Goal: Use online tool/utility: Use online tool/utility

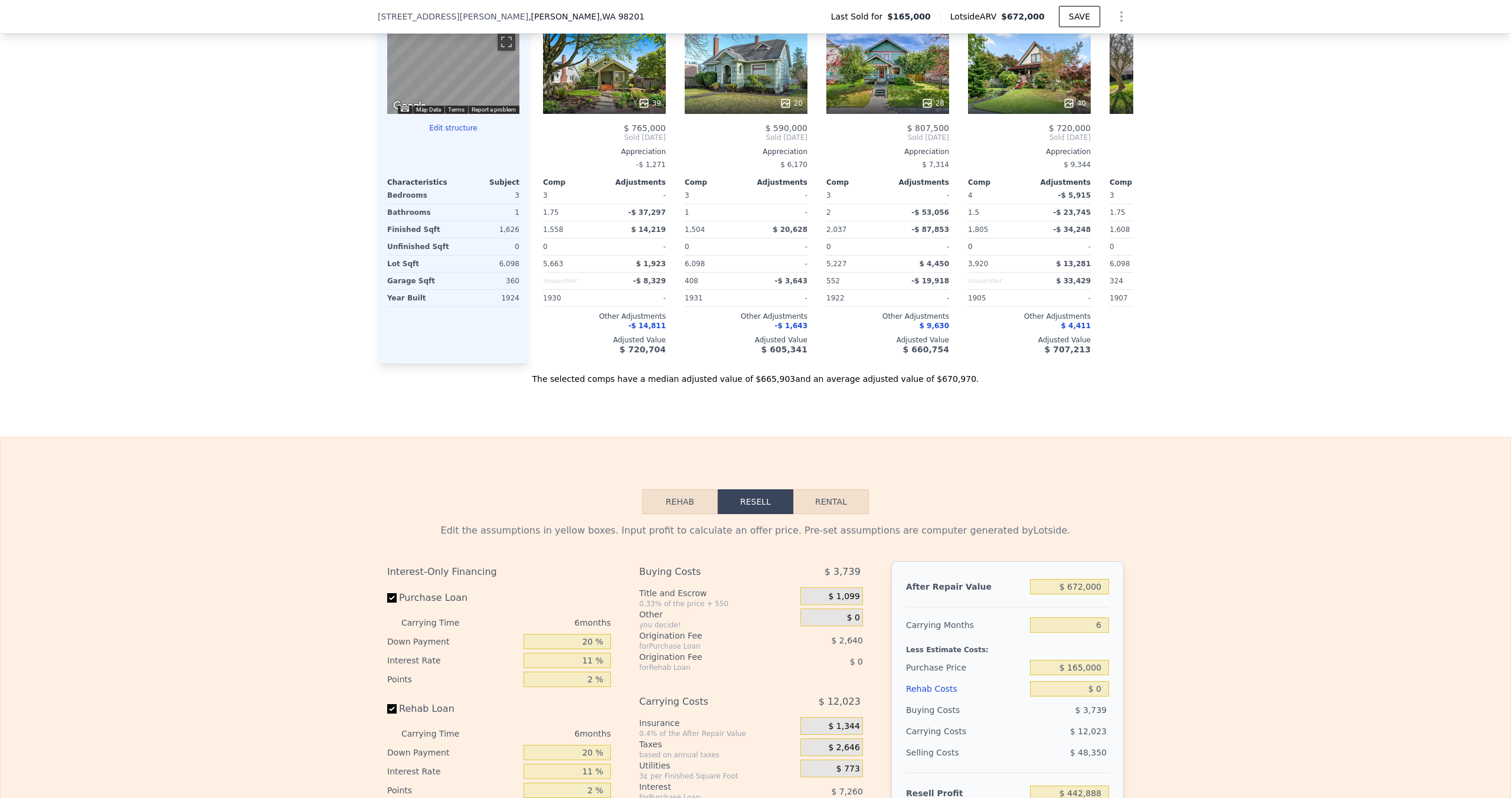
scroll to position [1074, 0]
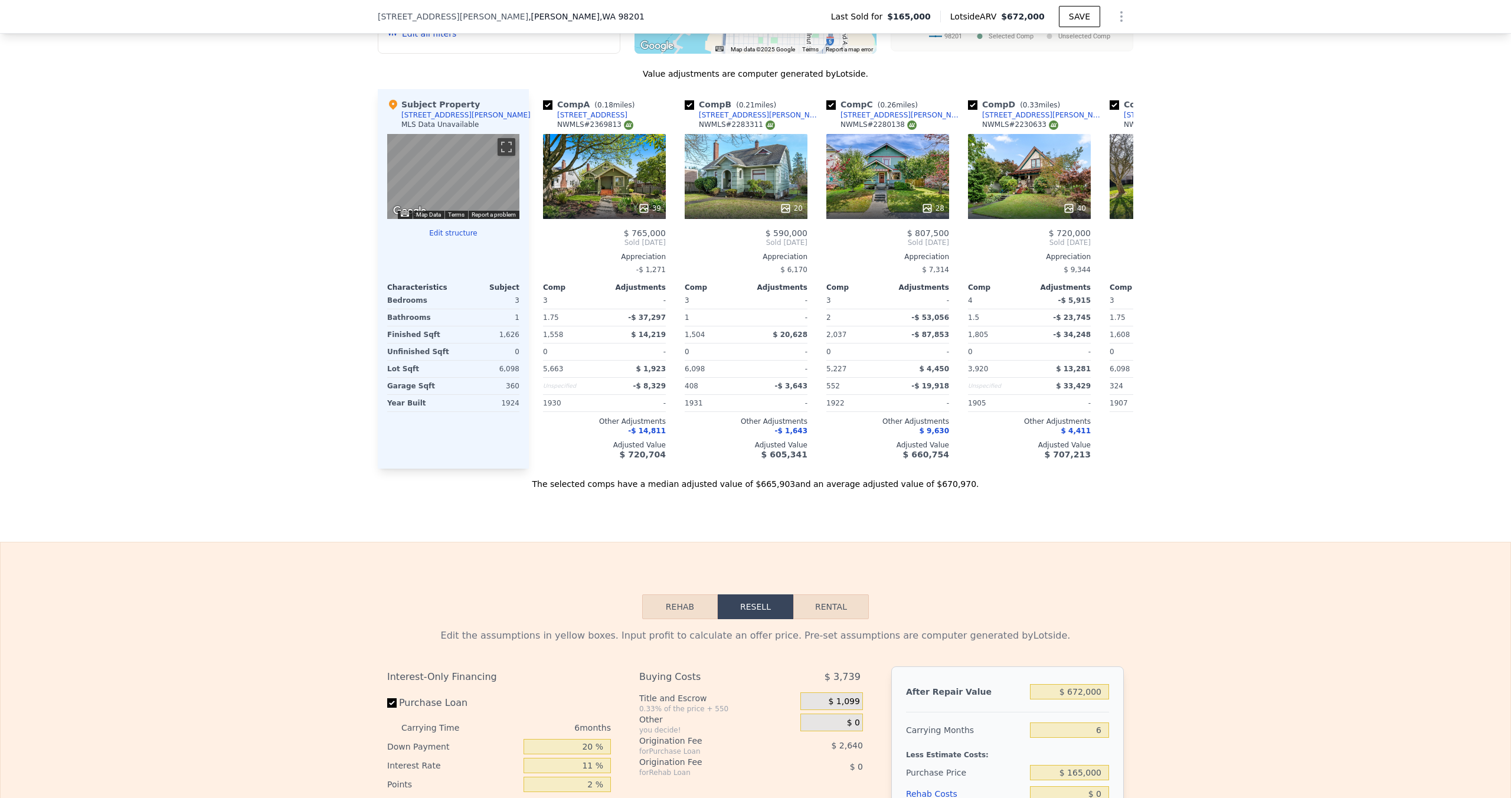
click at [465, 228] on button "Edit structure" at bounding box center [453, 232] width 132 height 9
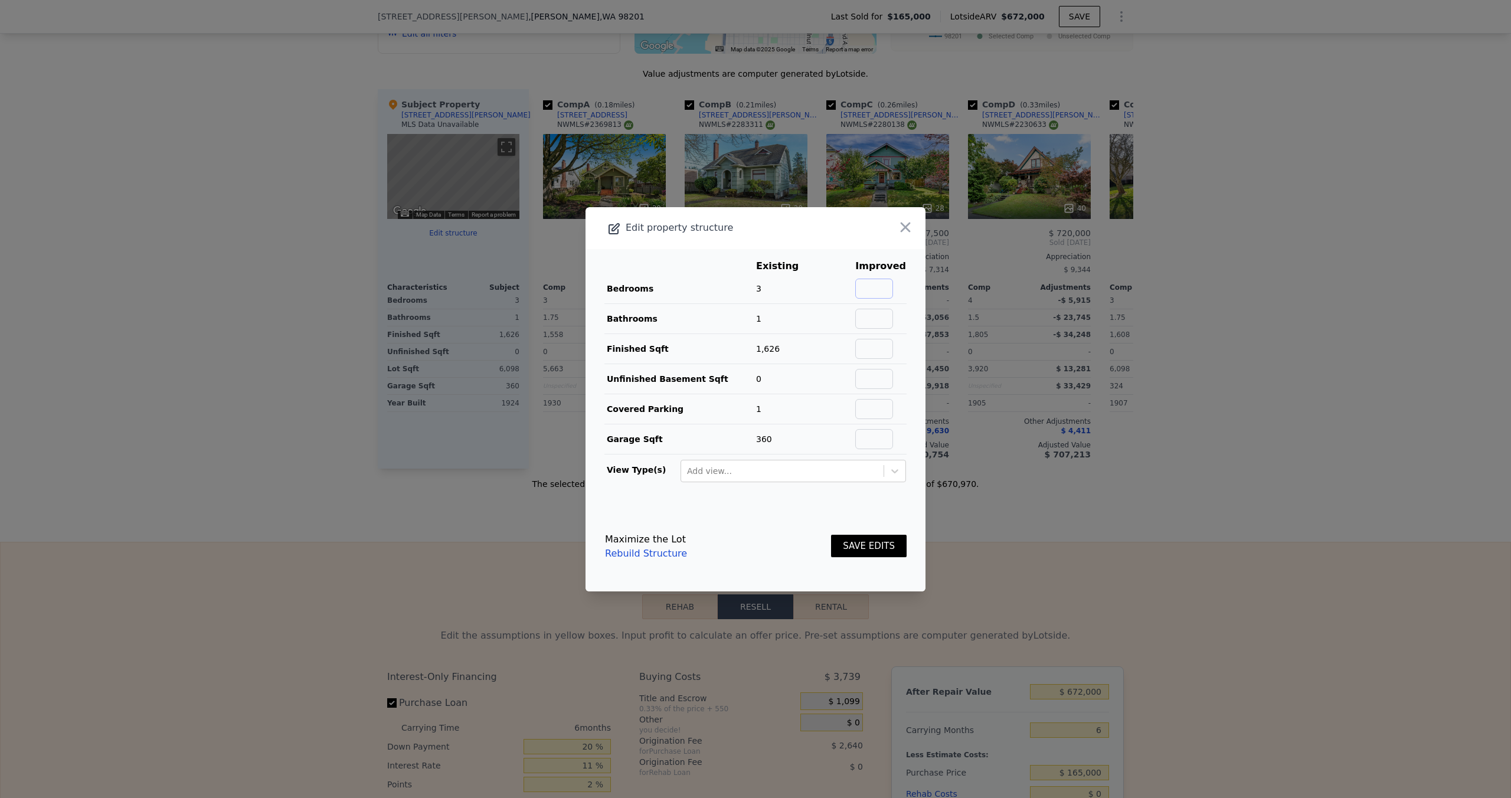
click at [885, 294] on input "text" at bounding box center [874, 289] width 38 height 20
type input "3"
click at [874, 316] on input "text" at bounding box center [874, 319] width 38 height 20
type input "1"
click at [884, 347] on input "text" at bounding box center [874, 349] width 38 height 20
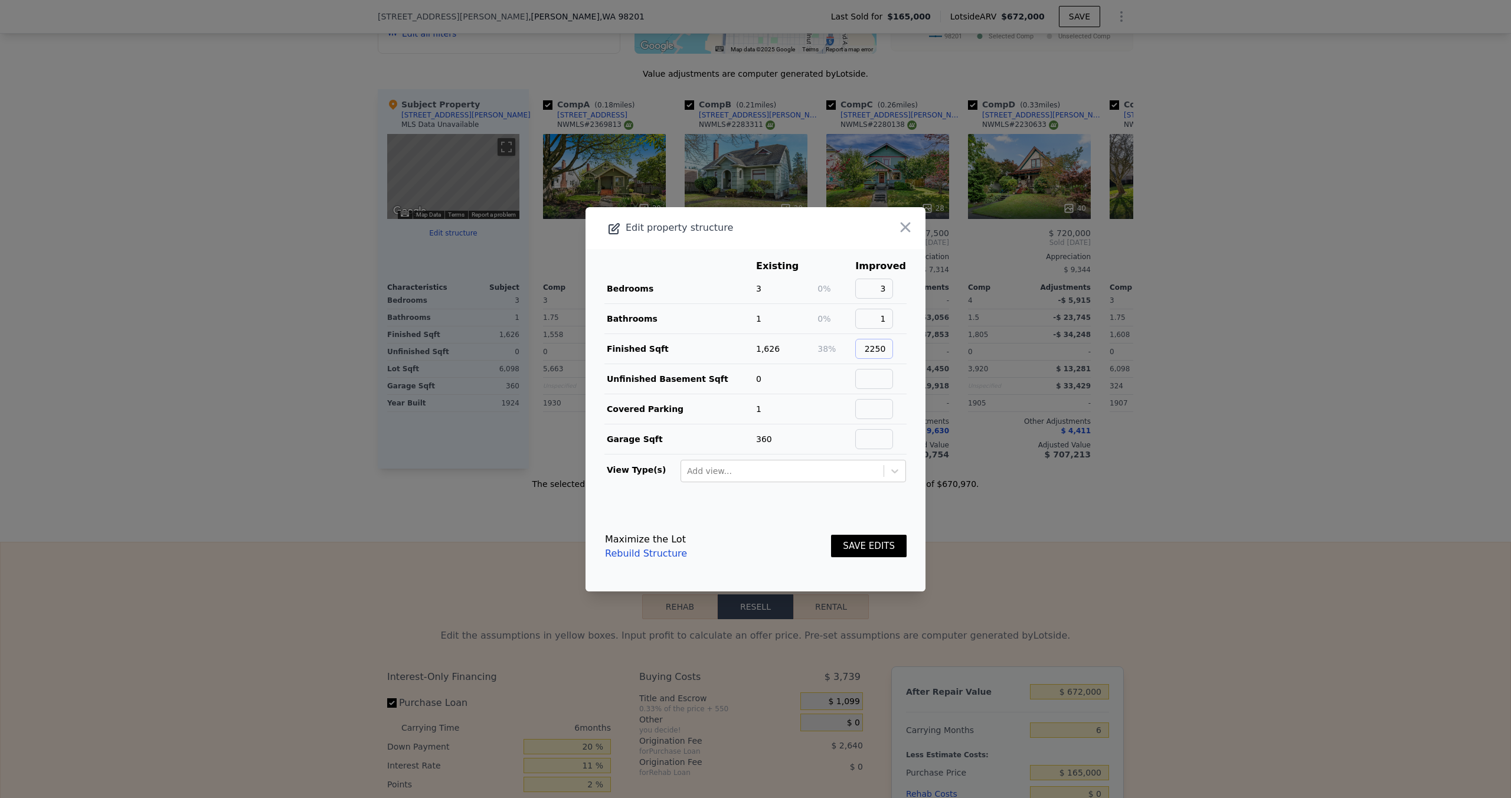
scroll to position [0, 0]
type input "2250"
click at [875, 548] on button "SAVE EDITS" at bounding box center [869, 546] width 76 height 23
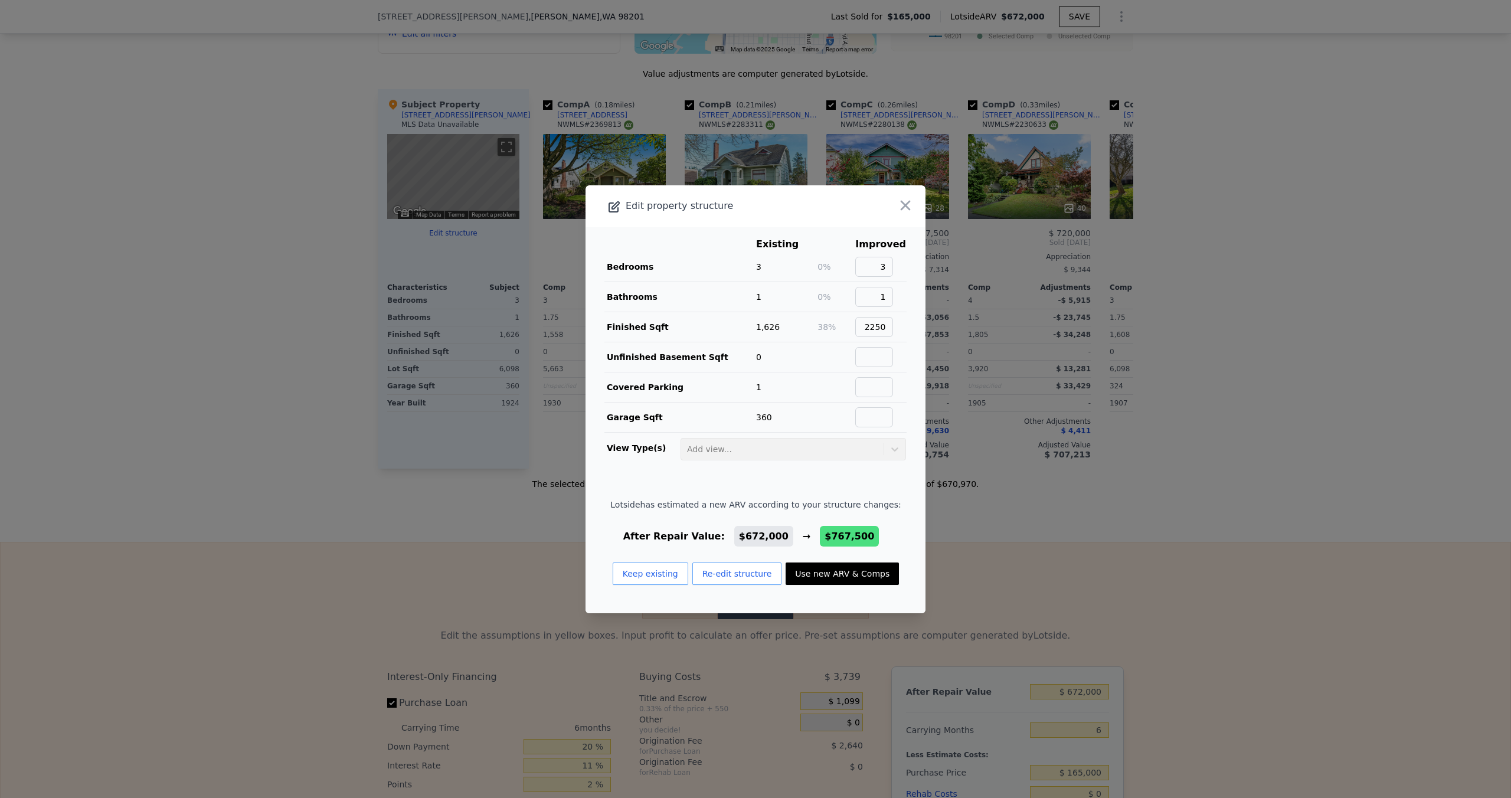
click at [855, 578] on button "Use new ARV & Comps" at bounding box center [842, 574] width 113 height 22
type input "5"
type input "1.5"
type input "1608"
type input "2963"
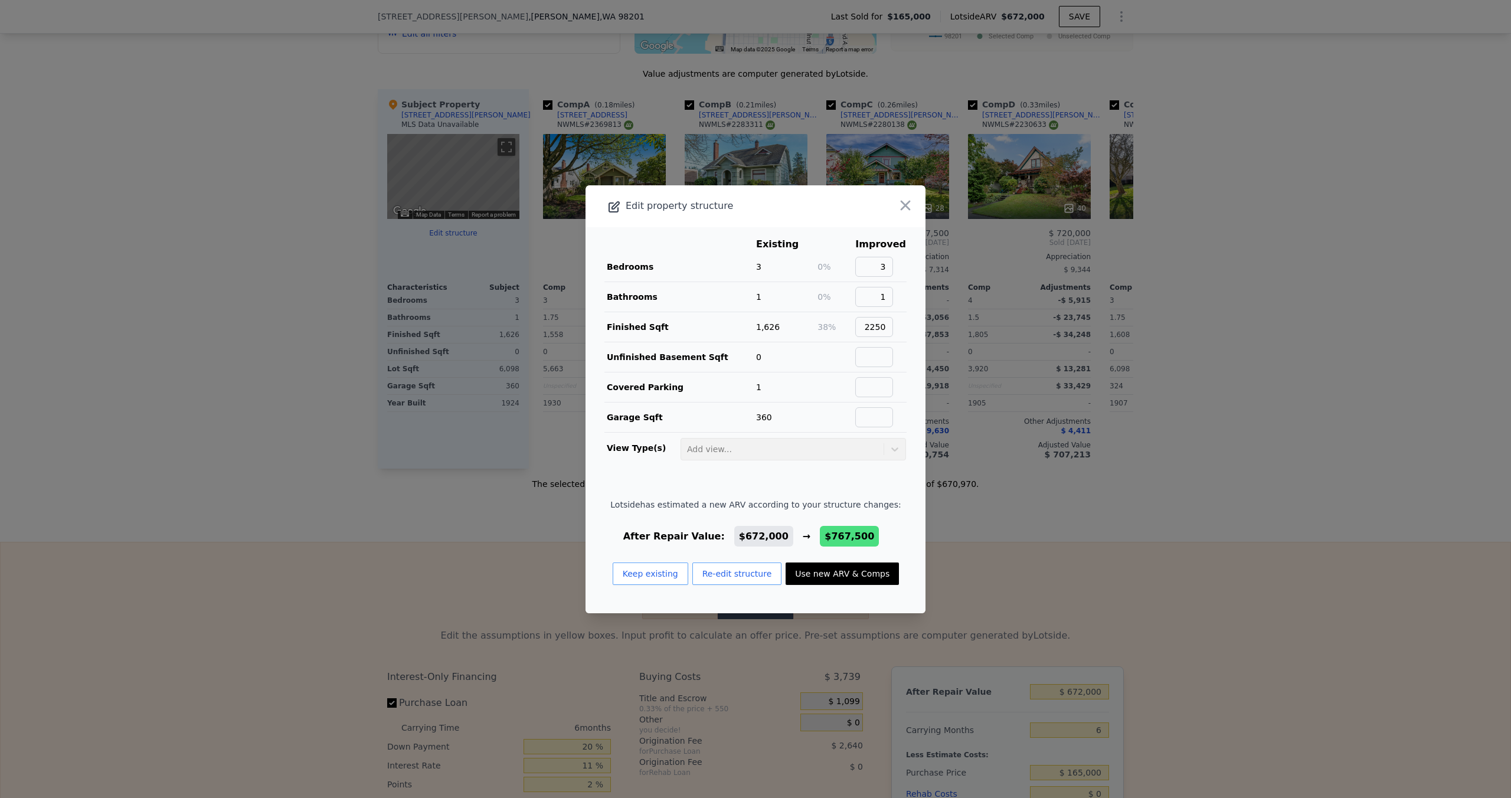
checkbox input "true"
type input "$ 767,500"
type input "$ 531,403"
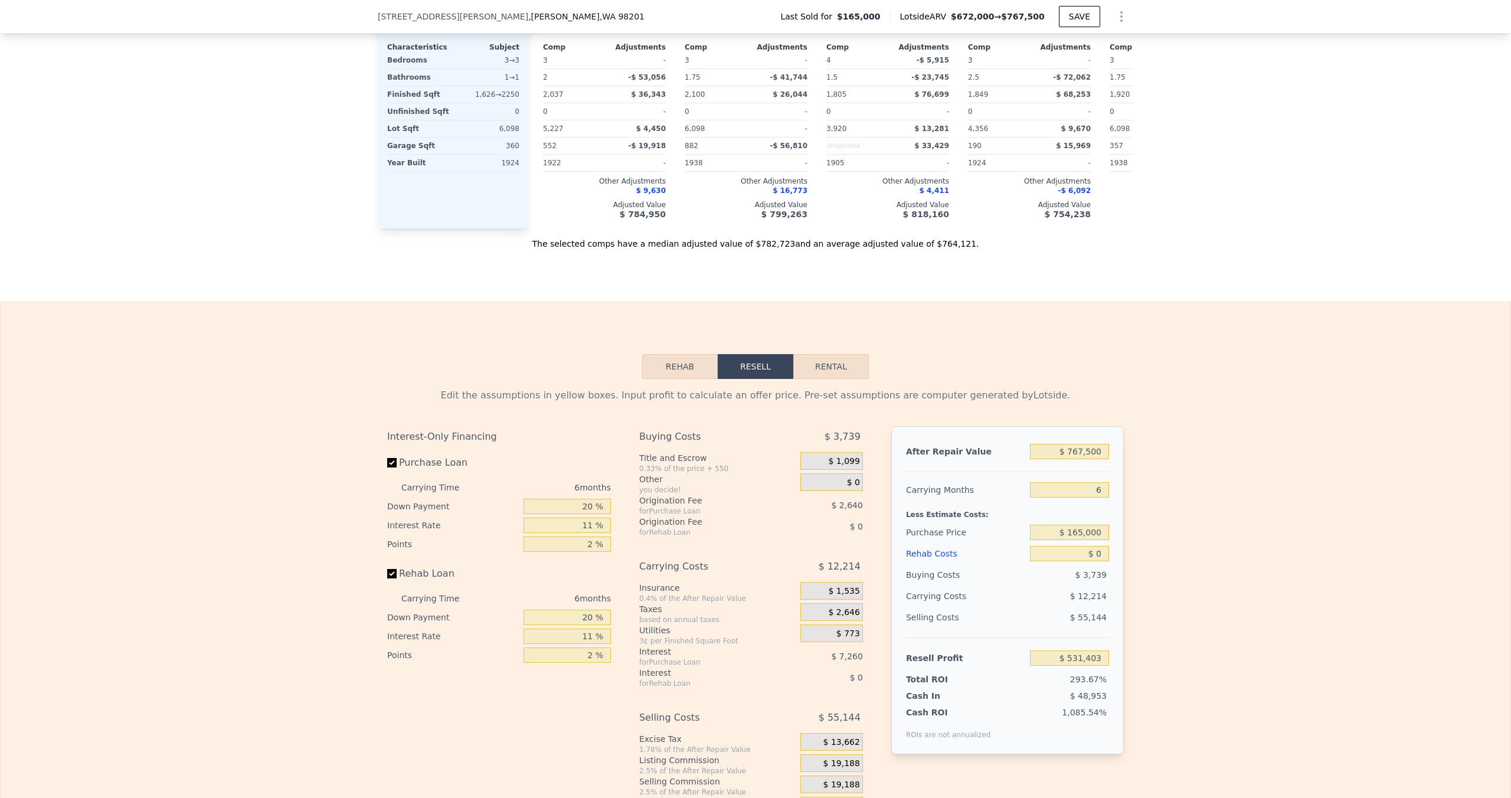
scroll to position [1639, 0]
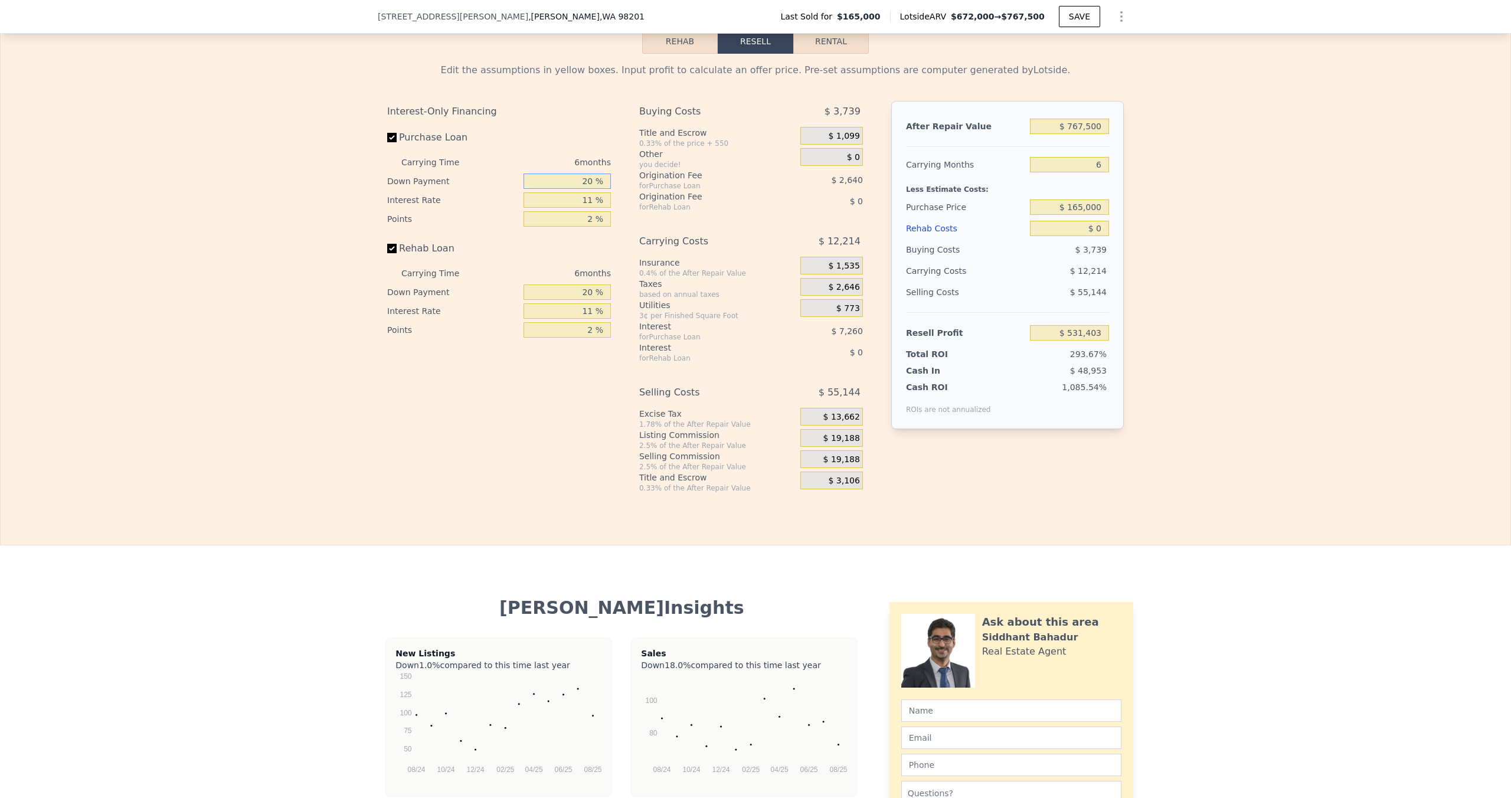
click at [597, 174] on input "20 %" at bounding box center [567, 181] width 87 height 15
type input "2 %"
type input "$ 529,177"
type input "0 %"
type input "$ 528,925"
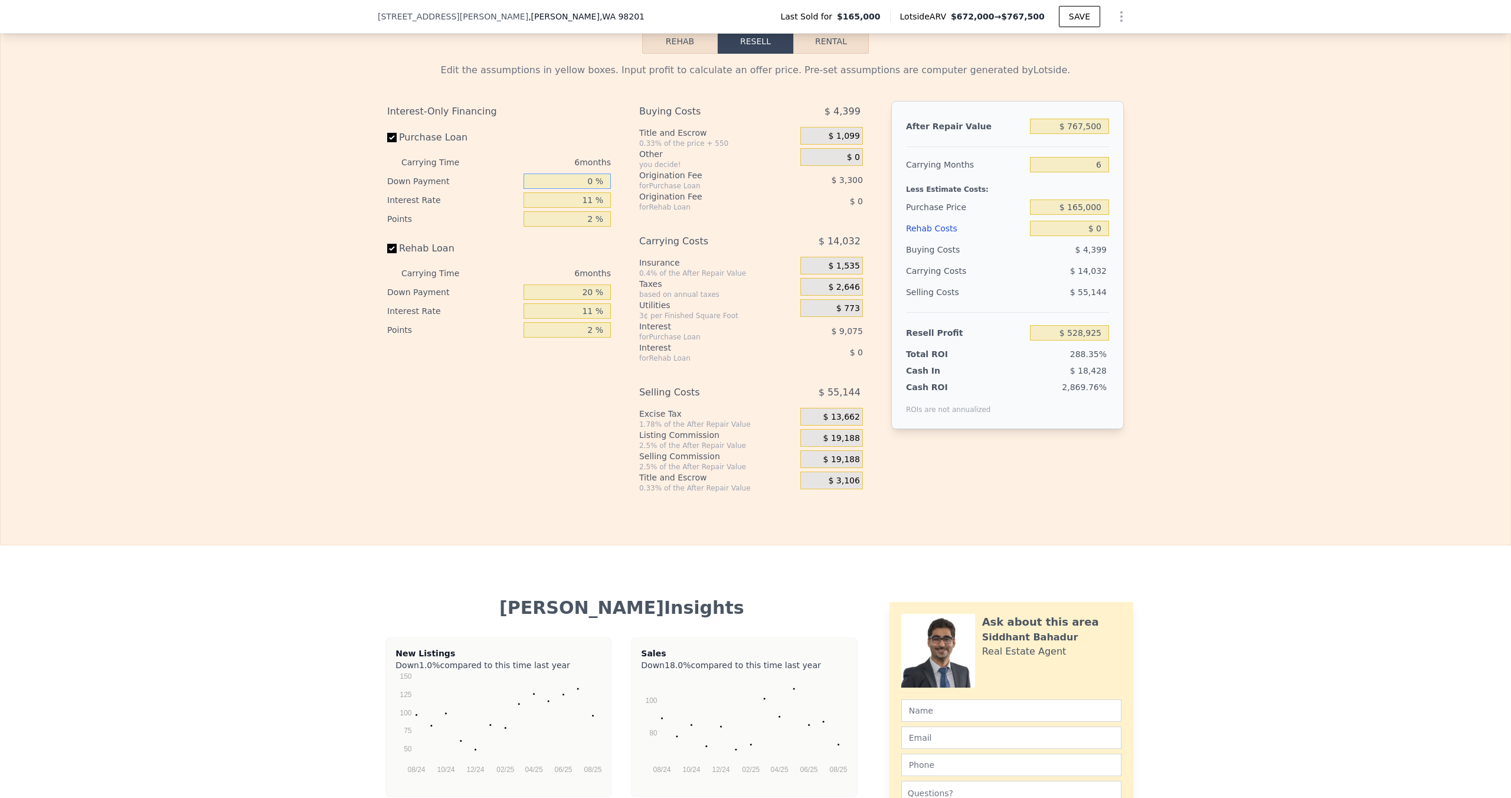
type input "0 %"
click at [590, 192] on input "11 %" at bounding box center [567, 199] width 87 height 15
type input "1 %"
type input "$ 537,175"
type input "10 %"
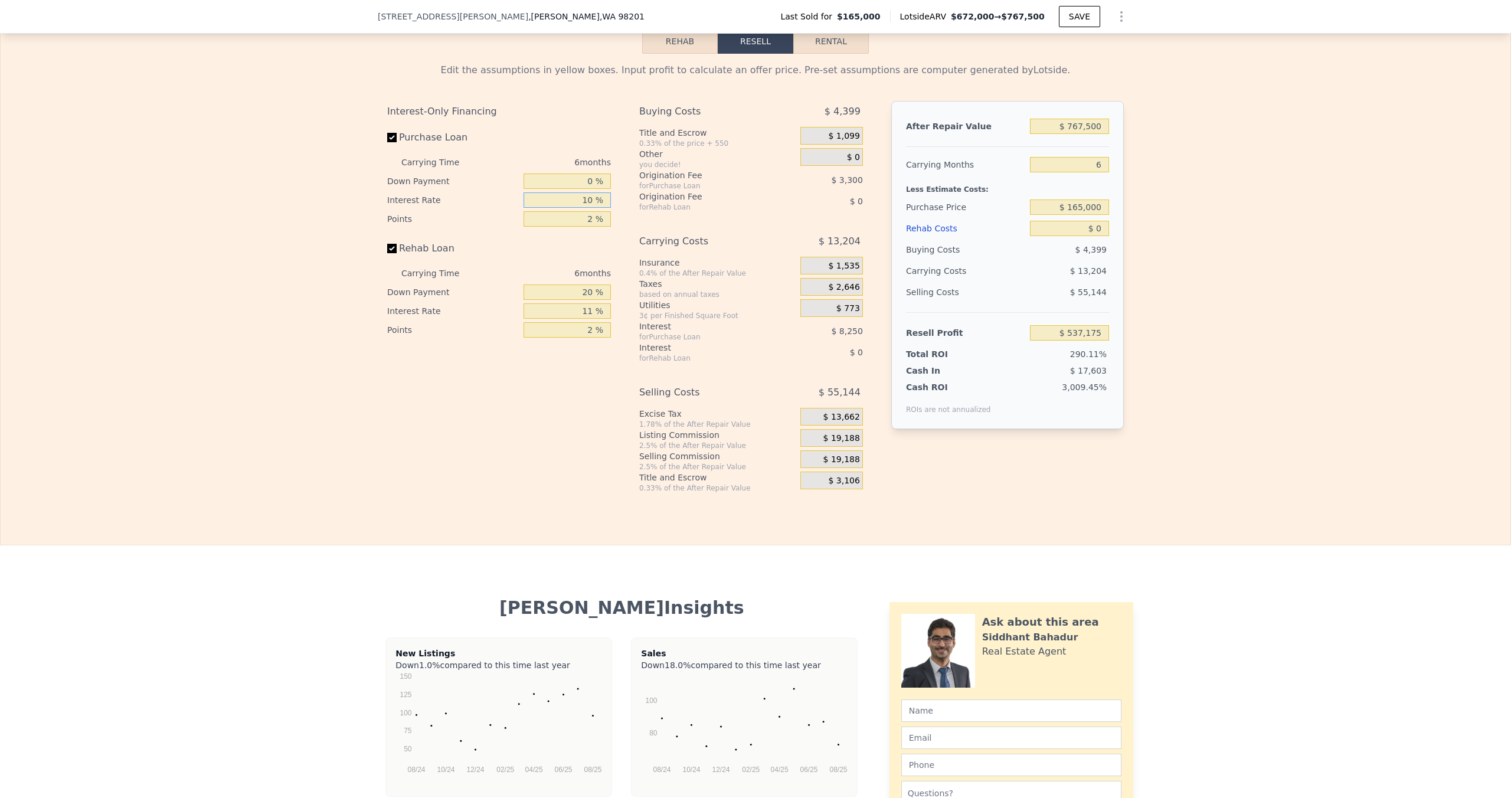
type input "$ 529,753"
type input "10.5 %"
type input "$ 529,339"
type input "10.5 %"
click at [594, 211] on input "2 %" at bounding box center [567, 218] width 87 height 15
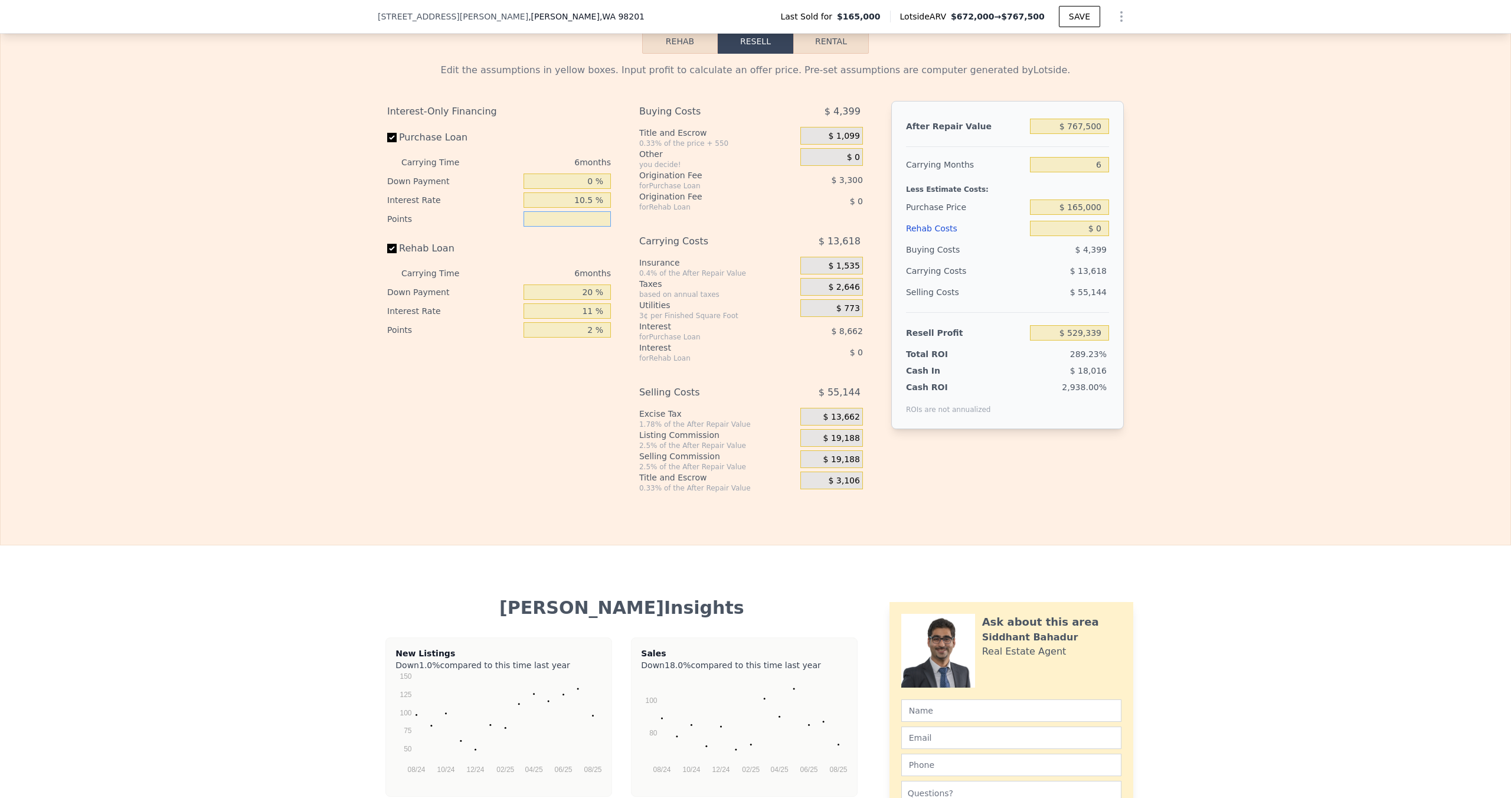
type input "1 %"
type input "$ 530,989"
type input "1 %"
click at [602, 285] on input "20 %" at bounding box center [567, 292] width 87 height 15
type input "2 %"
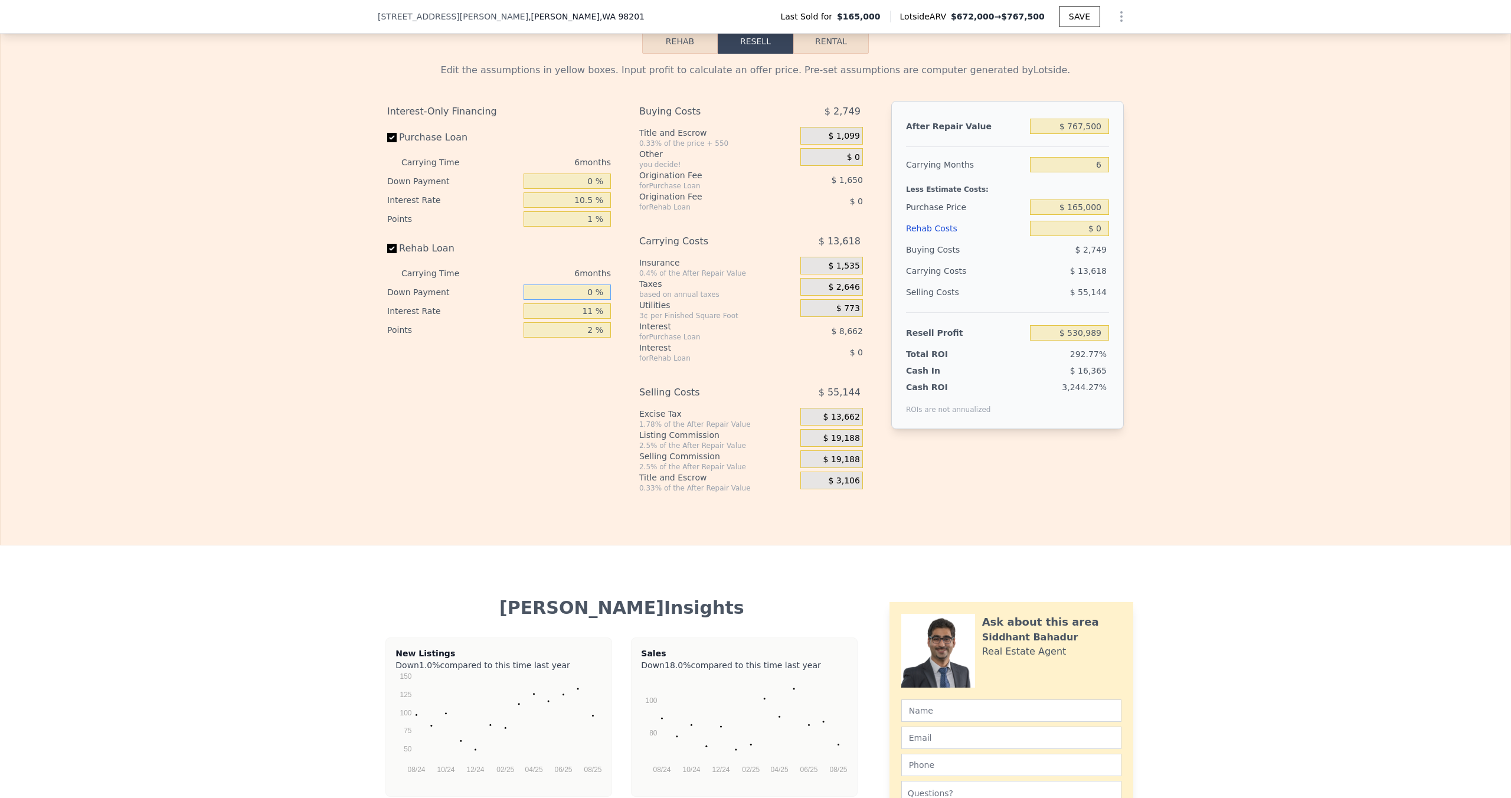
type input "0 %"
click at [596, 303] on input "11 %" at bounding box center [567, 310] width 87 height 15
type input "1 %"
type input "10.5 %"
click at [599, 322] on input "2 %" at bounding box center [567, 329] width 87 height 15
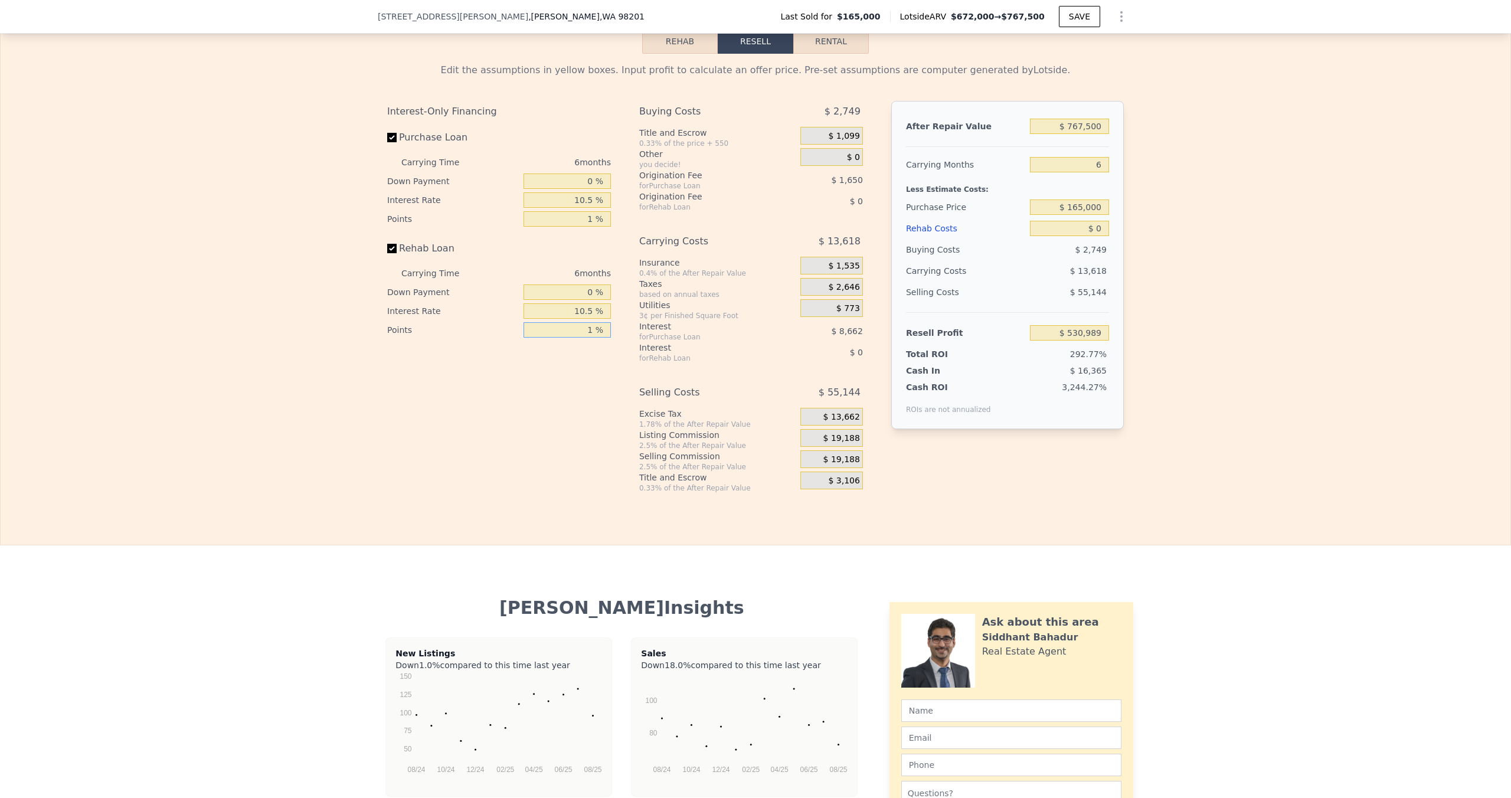
type input "1 %"
click at [697, 342] on div "Interest" at bounding box center [705, 348] width 132 height 12
click at [841, 455] on span "$ 19,188" at bounding box center [842, 460] width 37 height 11
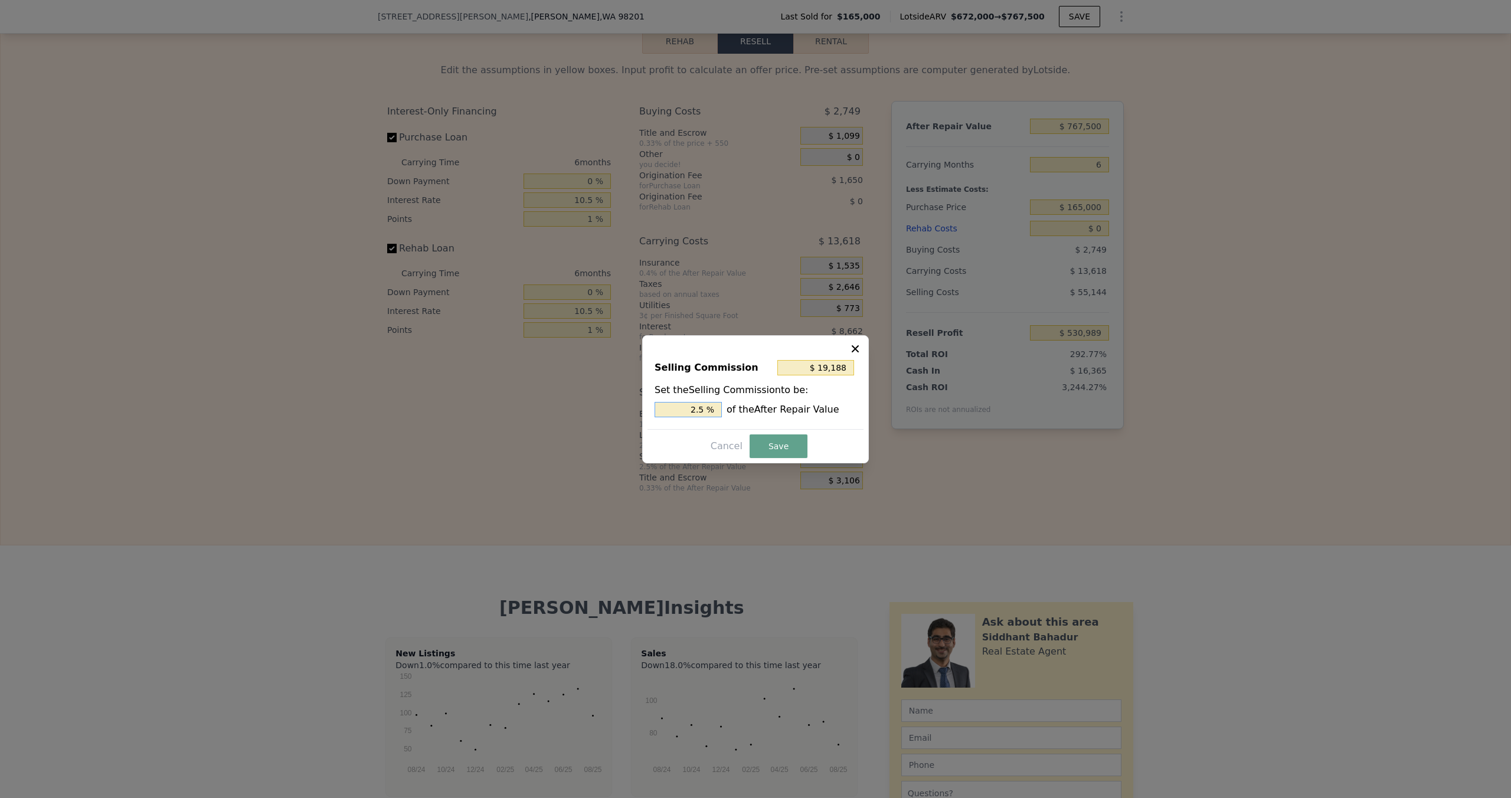
click at [710, 407] on input "2.5 %" at bounding box center [688, 409] width 67 height 15
type input "$ 15,350"
type input "2 %"
type input "$ 23,025"
type input "3. %"
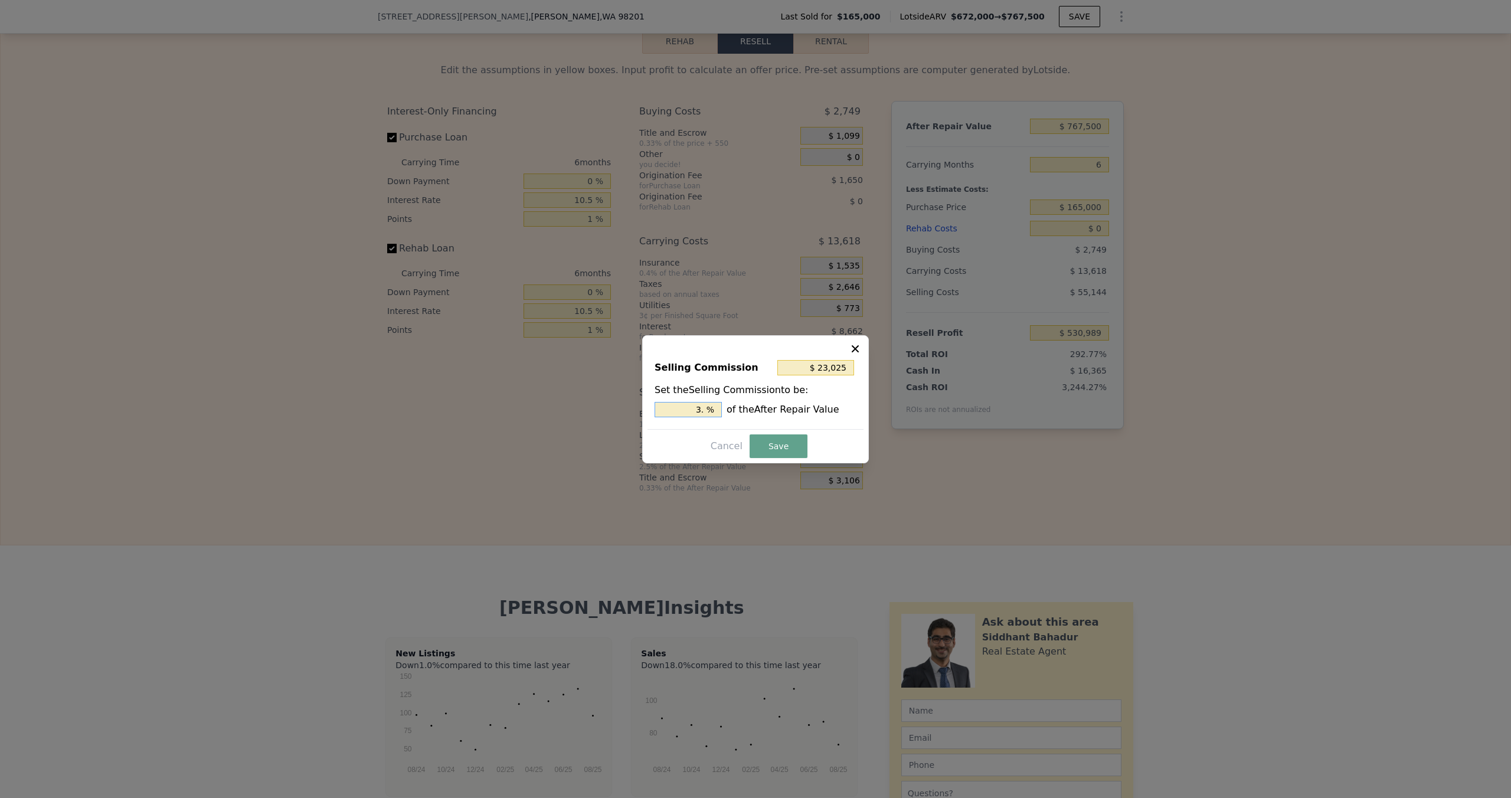
type input "$ 26,863"
type input "3.5 %"
click at [785, 437] on button "Save" at bounding box center [779, 446] width 58 height 24
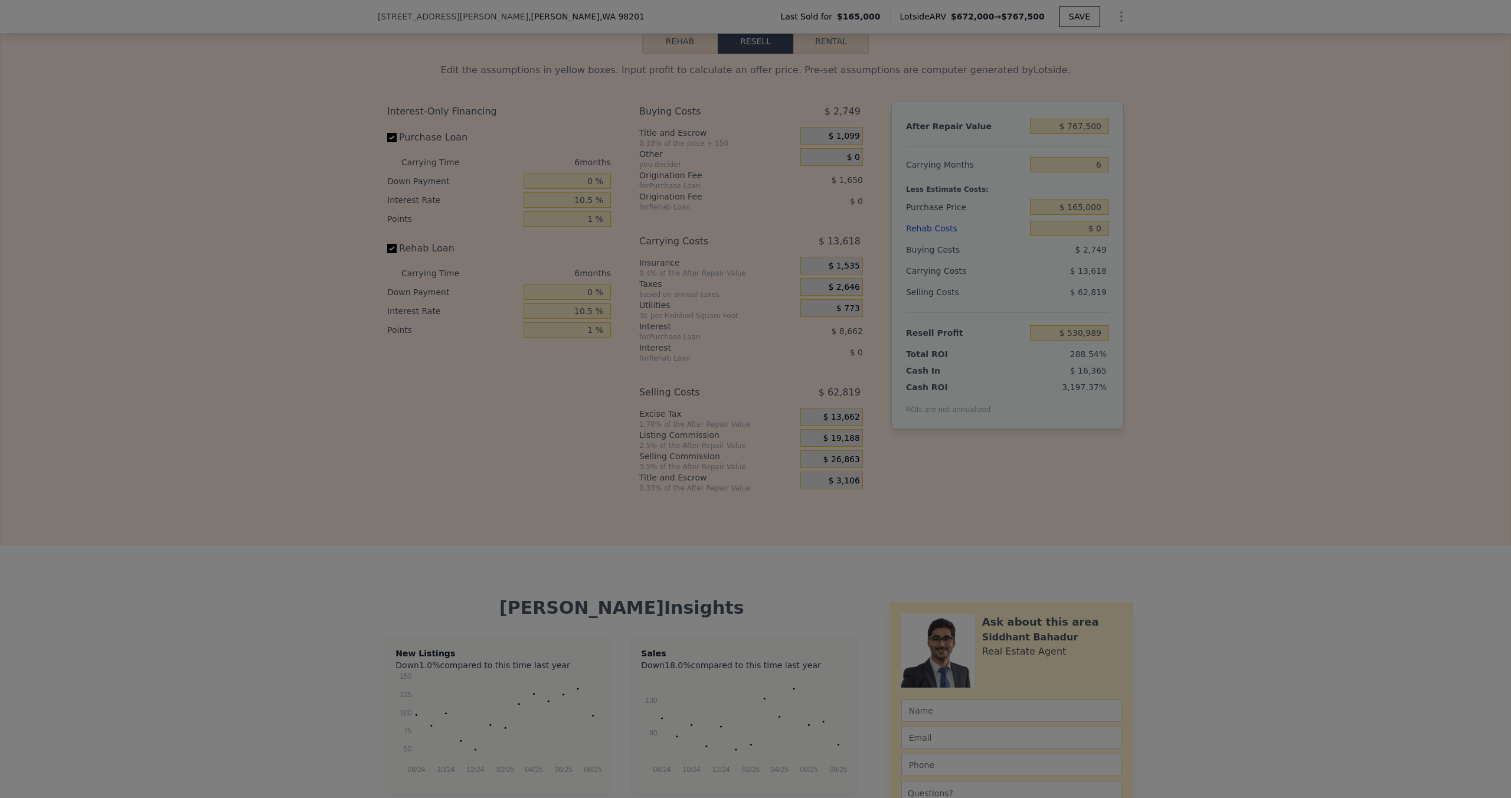
type input "$ 523,314"
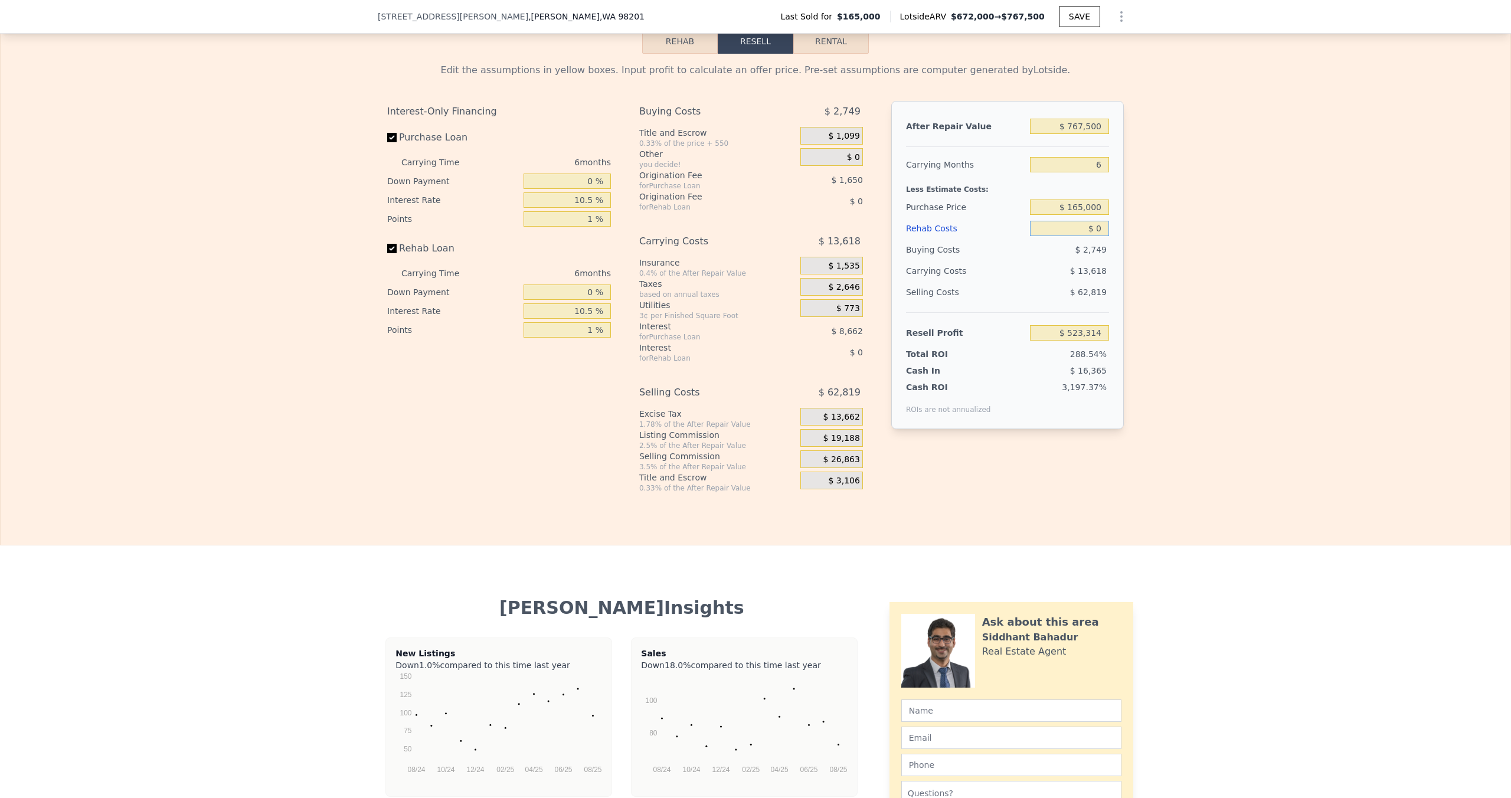
click at [1102, 221] on input "$ 0" at bounding box center [1069, 228] width 79 height 15
type input "$ 4"
type input "$ 523,310"
type input "$ 40"
type input "$ 523,274"
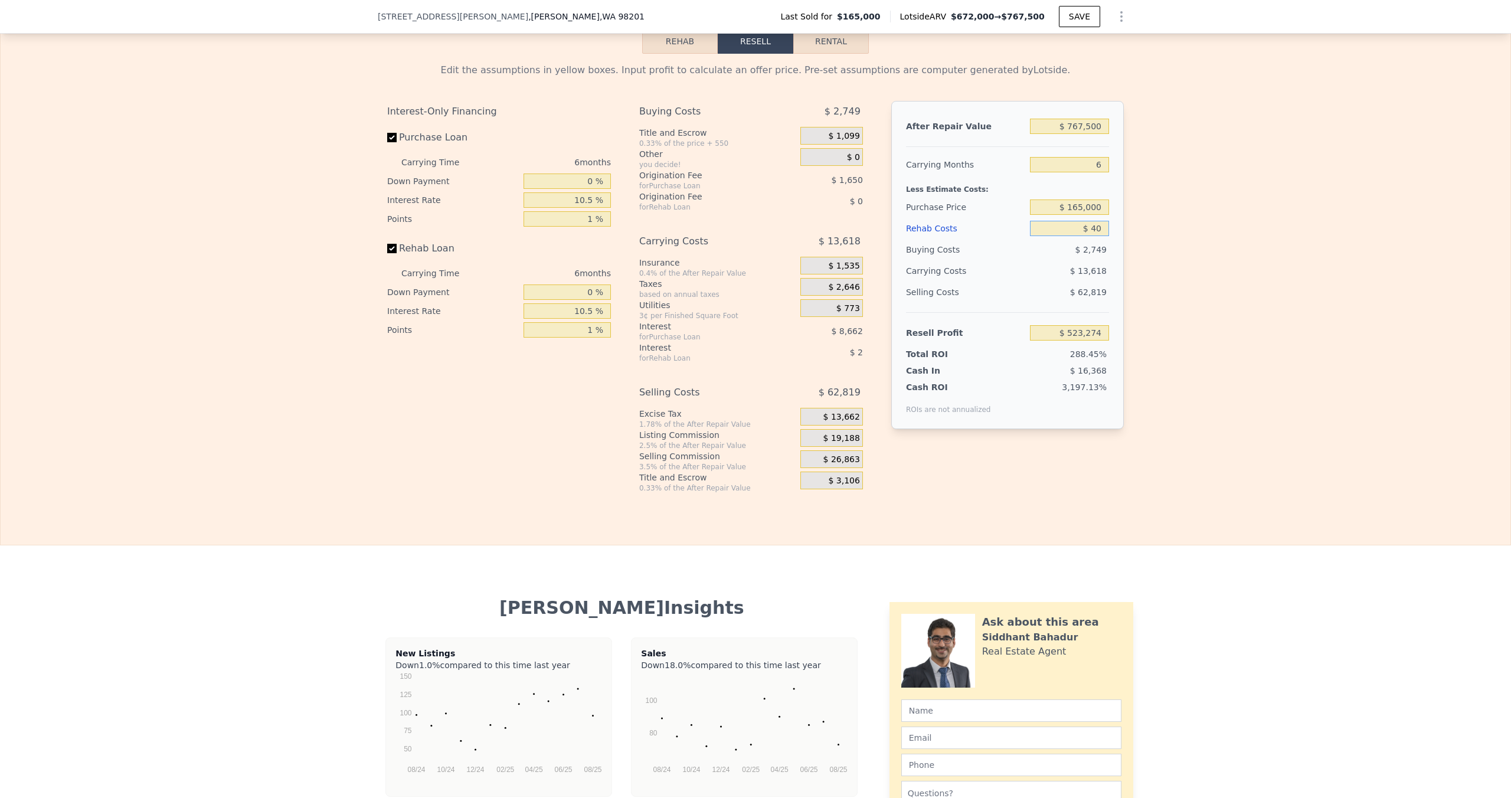
type input "$ 400"
type input "$ 522,892"
type input "$ 4,000"
type input "$ 519,064"
type input "$ 40,000"
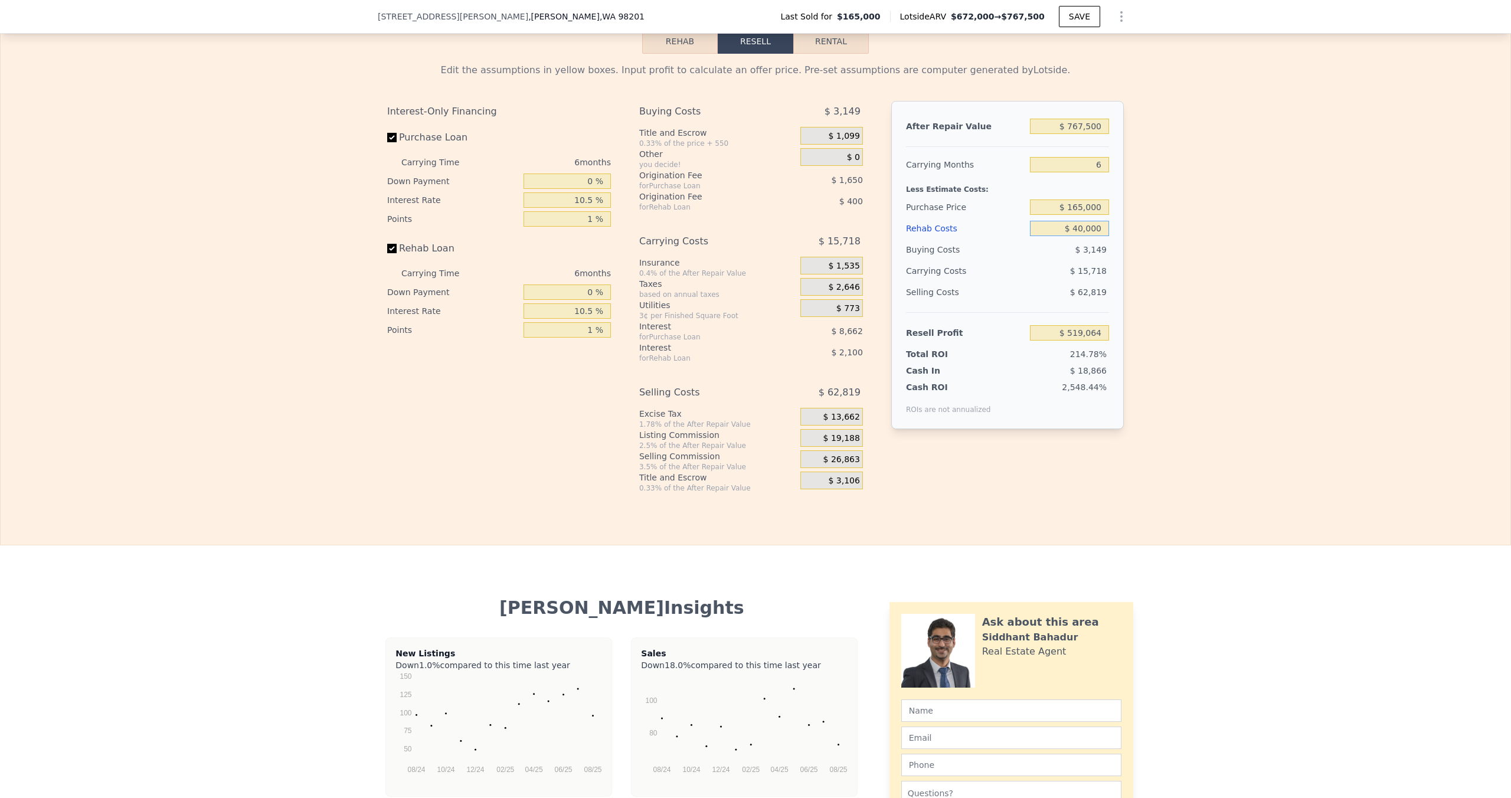
type input "$ 480,814"
type input "$ 40,000"
click at [1103, 157] on input "6" at bounding box center [1069, 164] width 79 height 15
type input "4"
type input "$ 486,054"
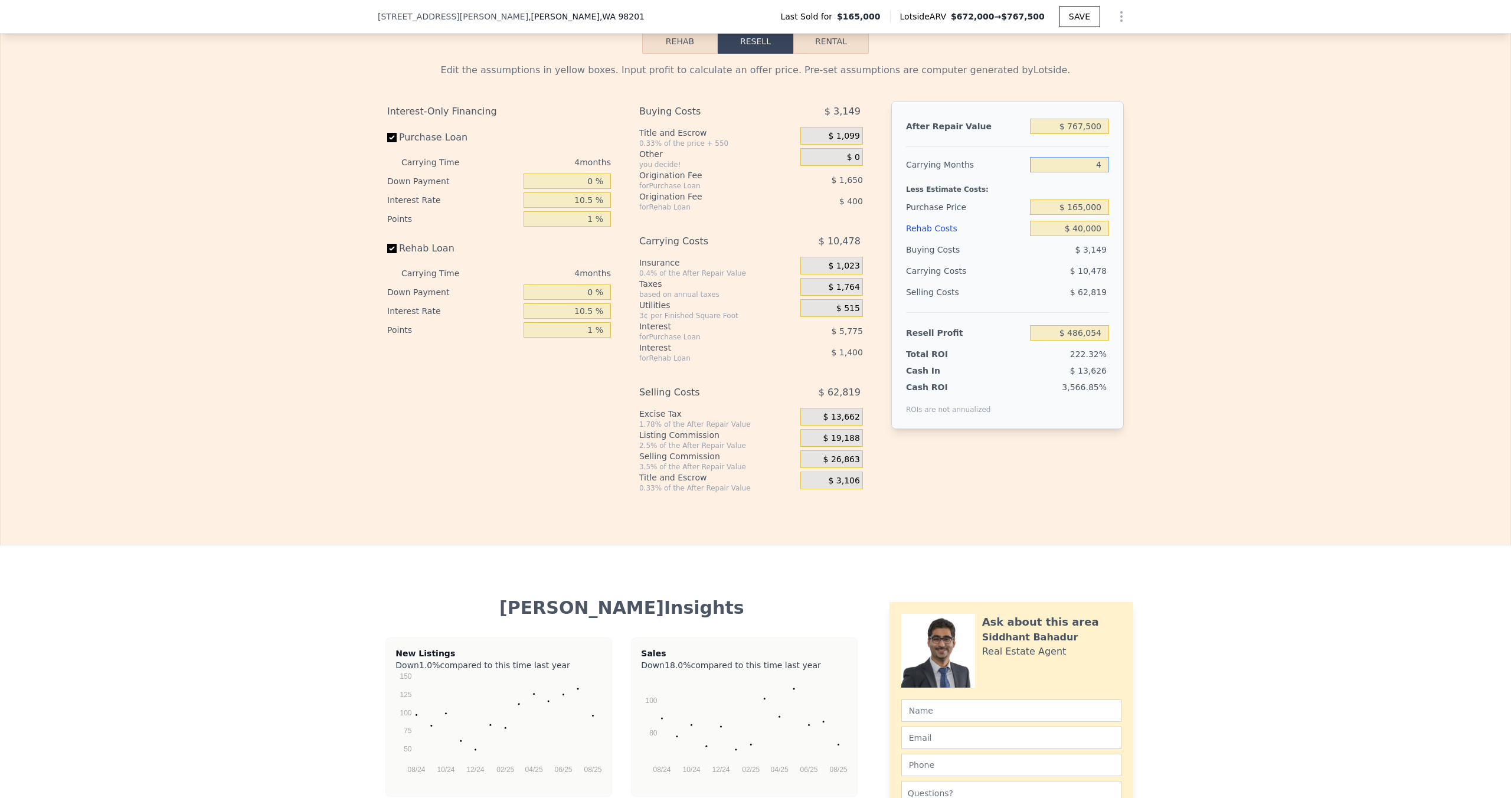
type input "4"
click at [1095, 200] on input "$ 165,000" at bounding box center [1069, 207] width 79 height 15
type input "$ 410,000"
click at [1122, 128] on div "After Repair Value $ 767,500 Carrying Months 4 Less Estimate Costs: Purchase Pr…" at bounding box center [1007, 265] width 233 height 328
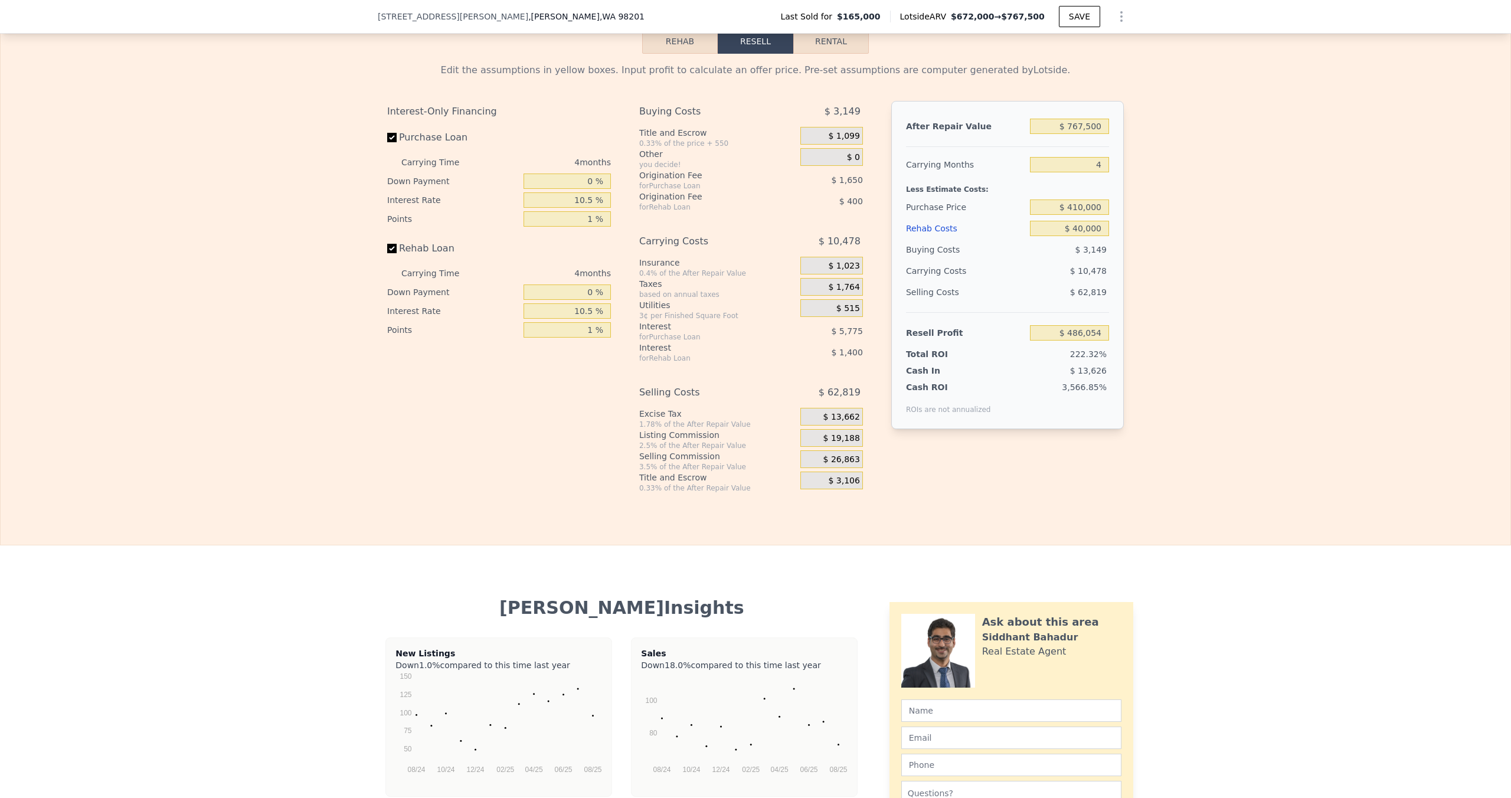
type input "$ 229,216"
click at [1092, 119] on input "$ 767,500" at bounding box center [1069, 126] width 79 height 15
type input "$ 7"
type input "-$ 474,985"
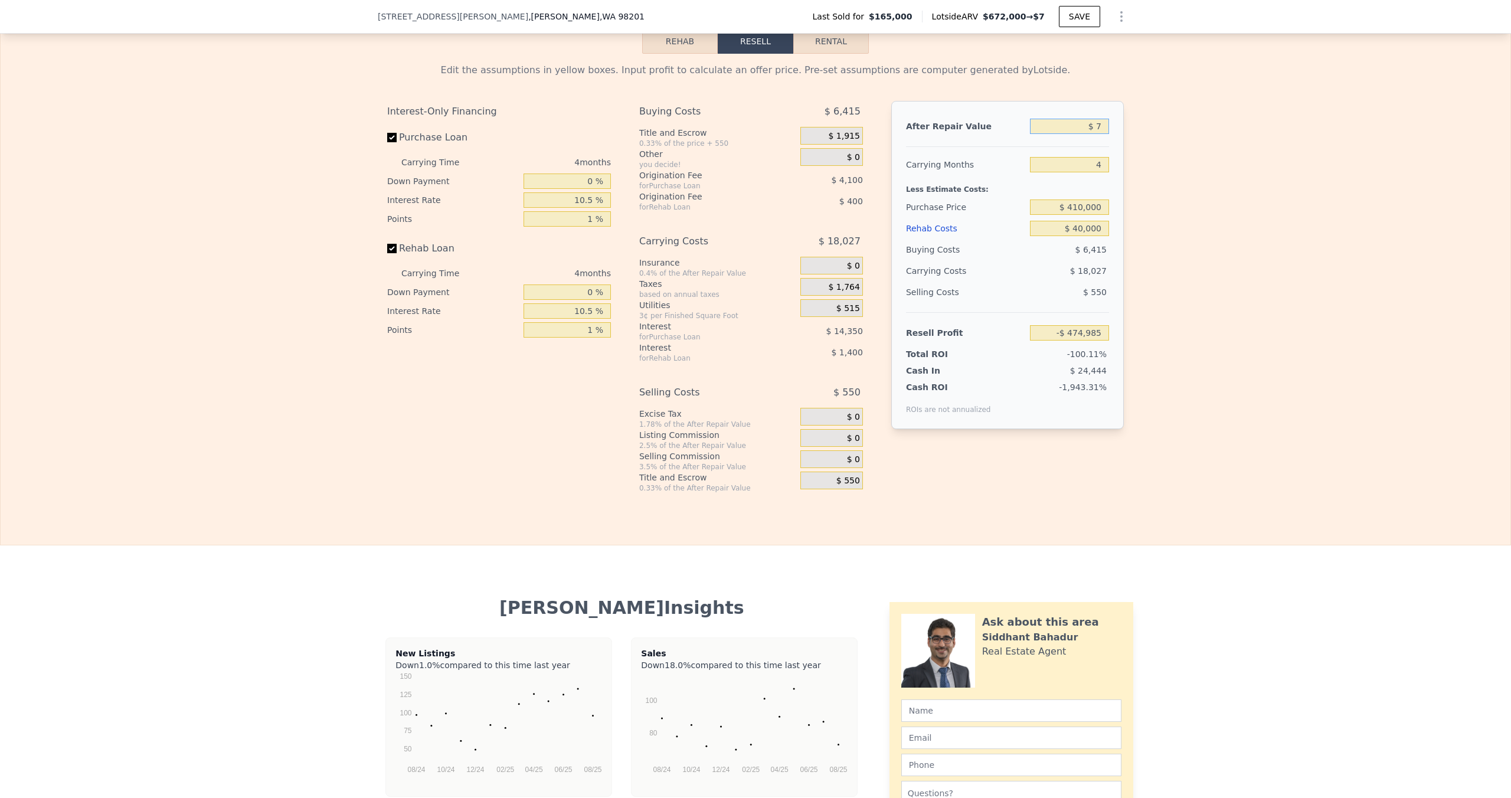
type input "$ 73"
type input "-$ 474,925"
type input "$ 730"
type input "-$ 474,322"
type input "$ 7"
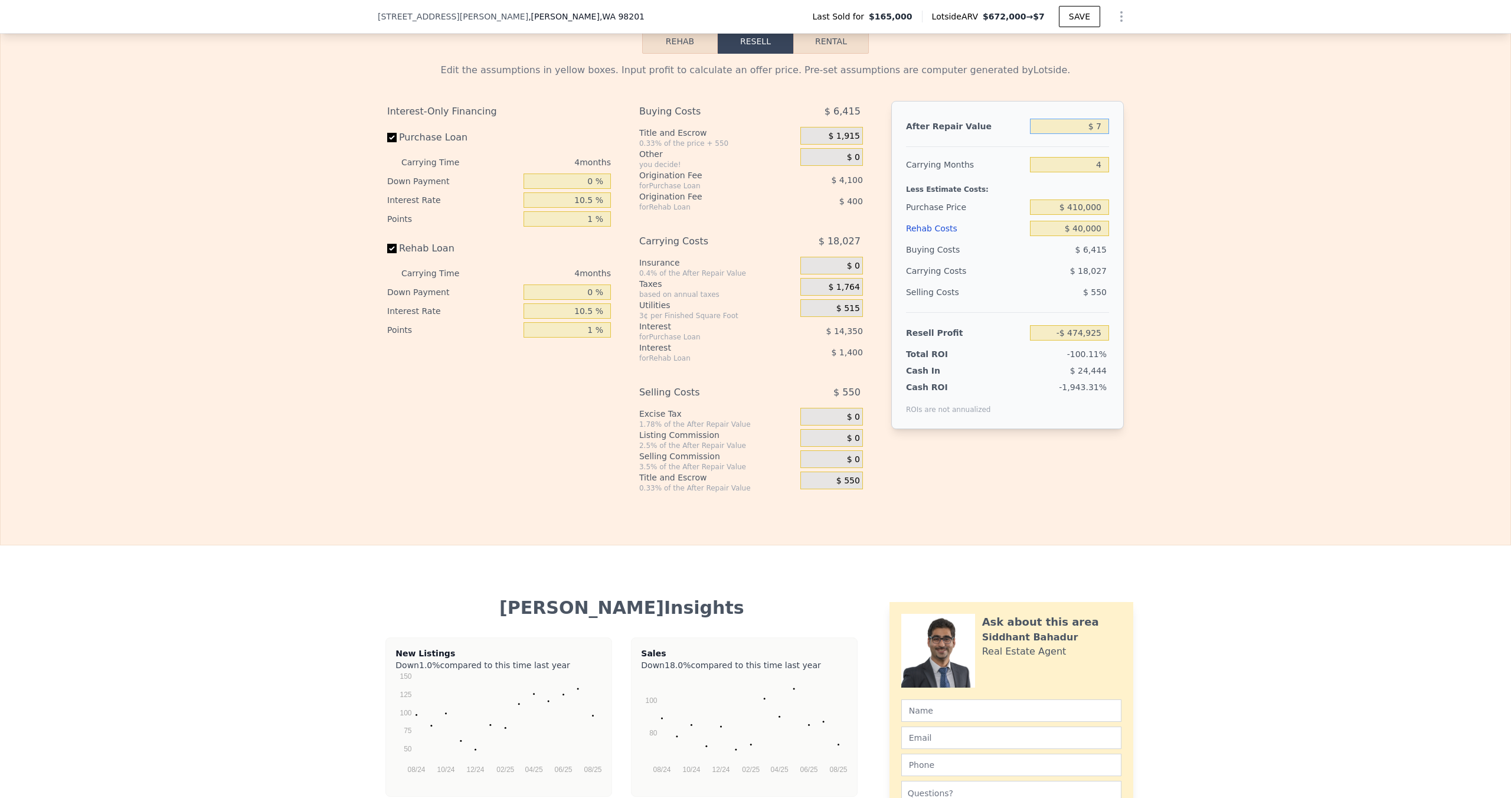
type input "-$ 474,985"
type input "$ 6"
type input "-$ 474,986"
type input "$ 63"
type input "-$ 474,934"
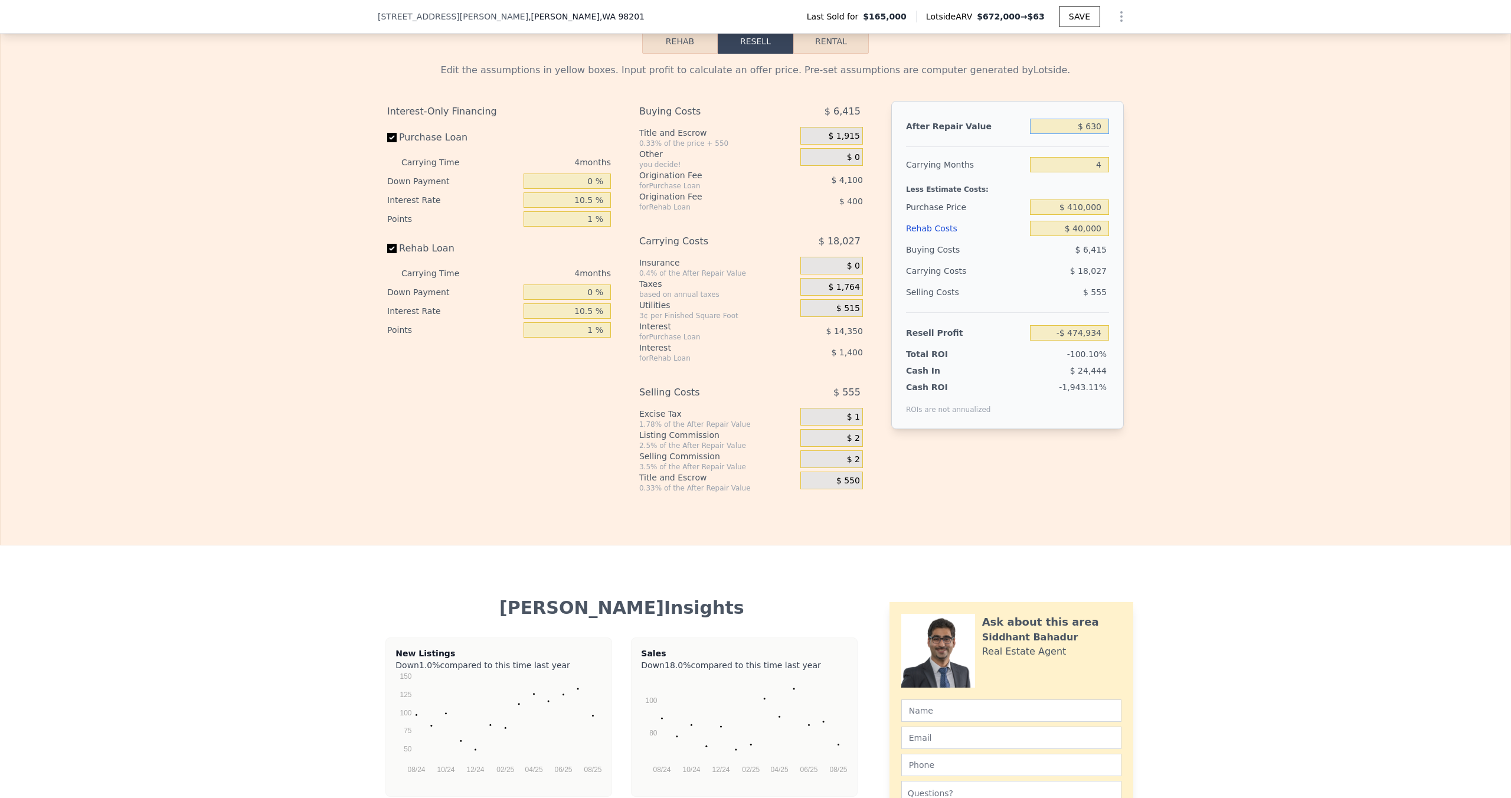
type input "$ 6,300"
type input "-$ 469,212"
type input "$ 63,000"
type input "-$ 417,187"
type input "$ 630,000"
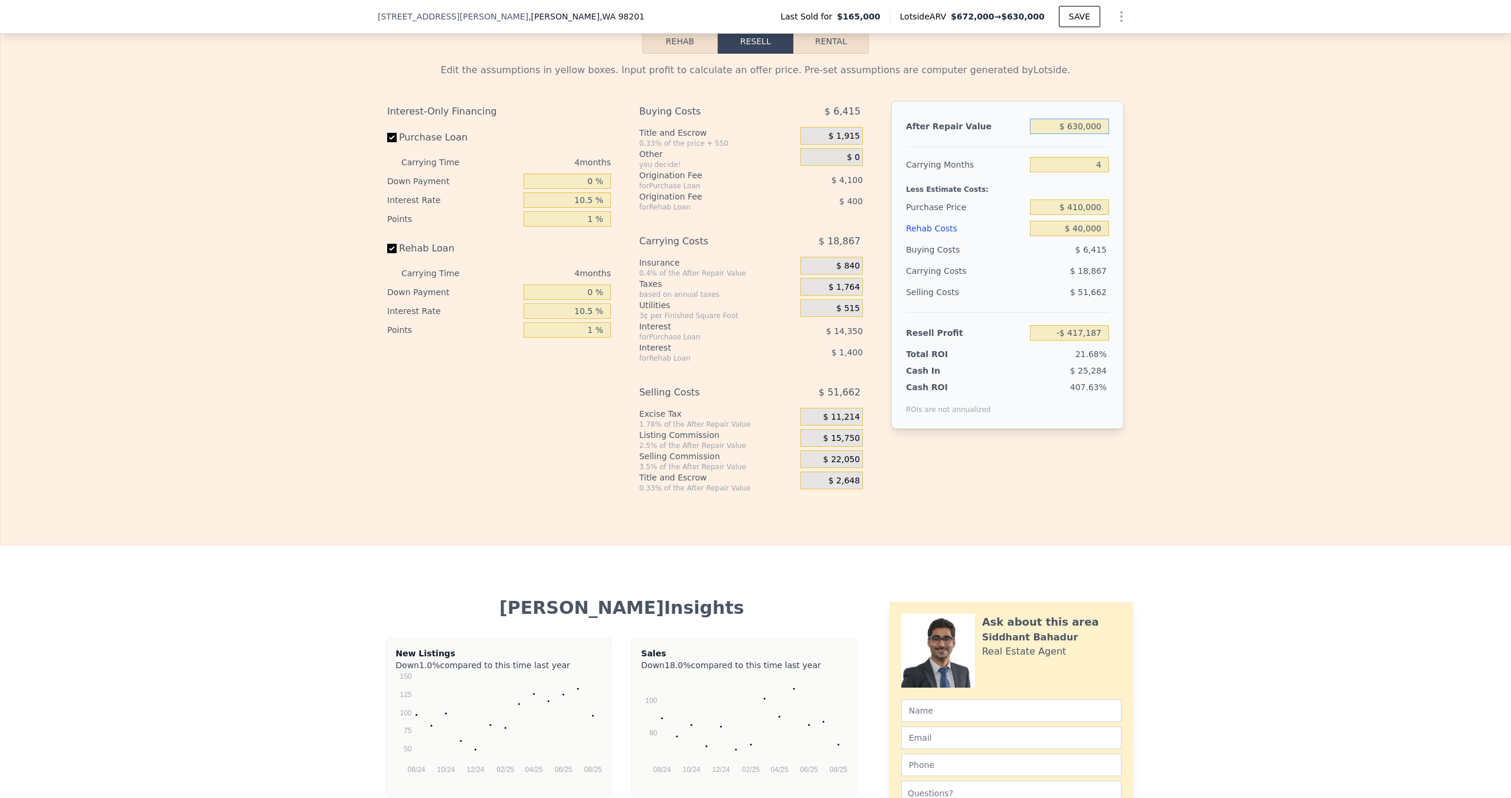
type input "$ 103,056"
click at [1159, 153] on div "Edit the assumptions in yellow boxes. Input profit to calculate an offer price.…" at bounding box center [756, 273] width 1510 height 439
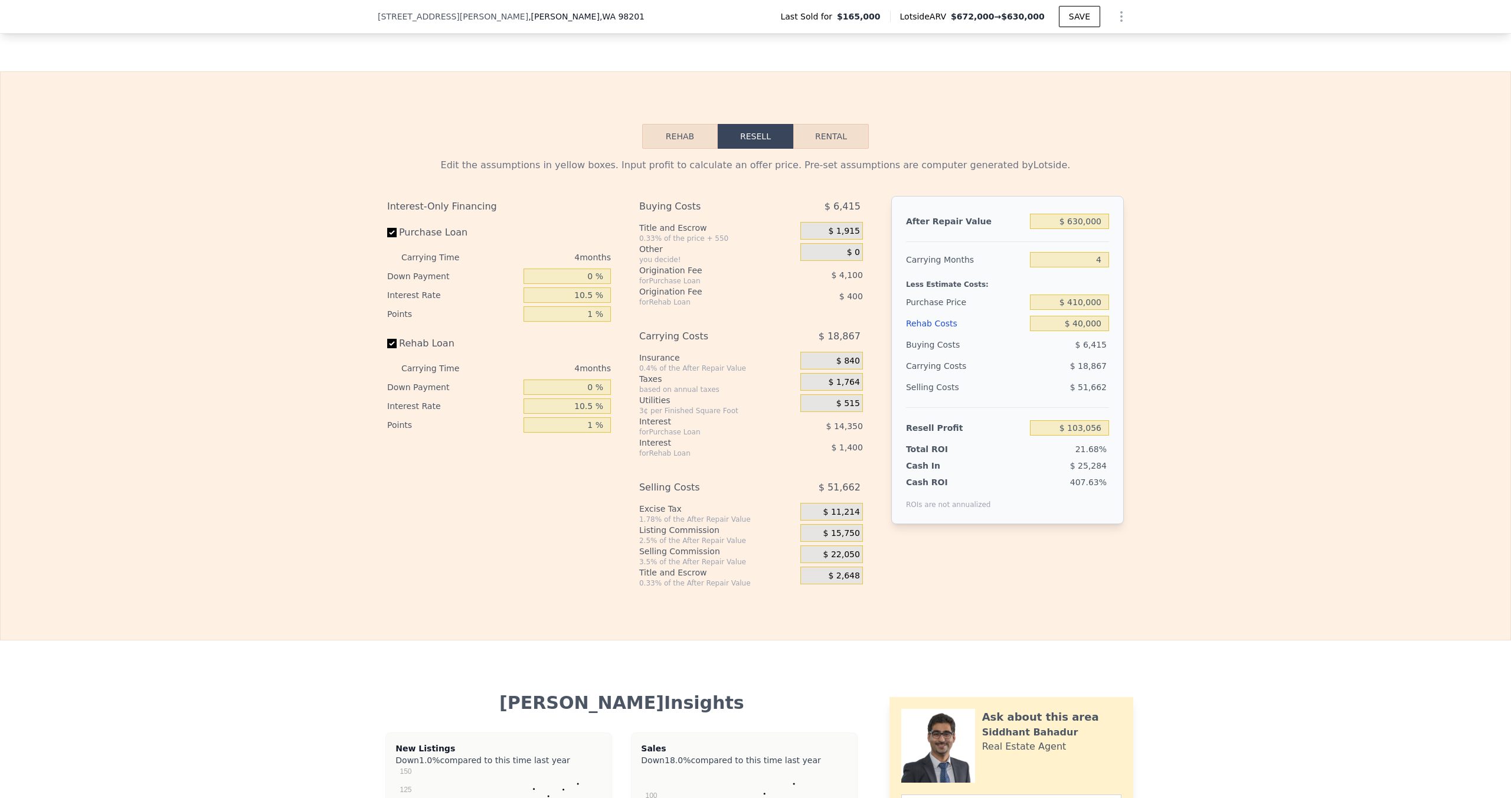
scroll to position [1546, 0]
click at [1098, 212] on input "$ 630,000" at bounding box center [1069, 219] width 79 height 15
type input "$ 65"
type input "-$ 474,932"
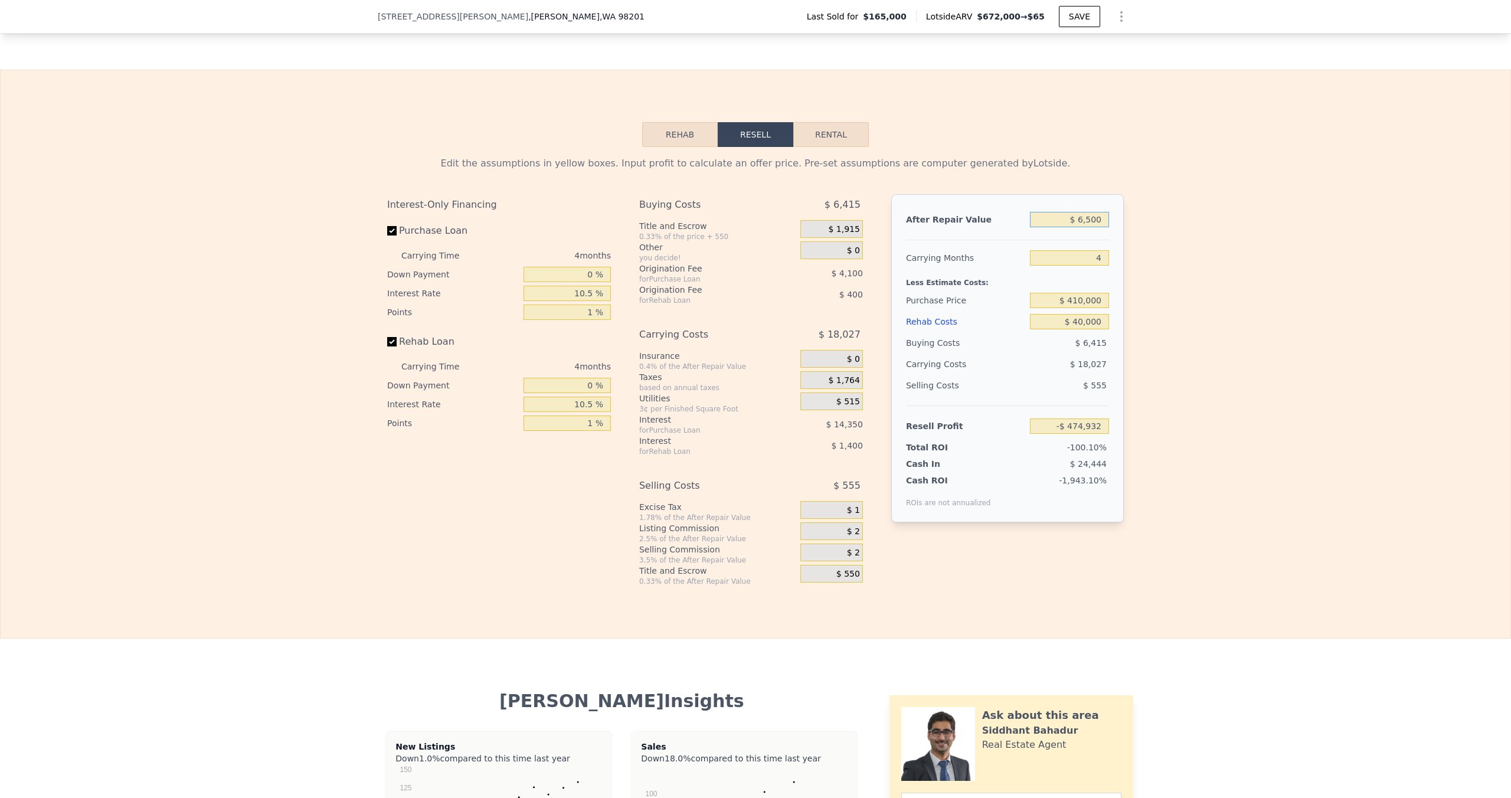
type input "$ 65,000"
type input "-$ 415,352"
type input "$ 650,000"
type input "$ 121,406"
click at [1184, 205] on div "Edit the assumptions in yellow boxes. Input profit to calculate an offer price.…" at bounding box center [756, 366] width 1510 height 439
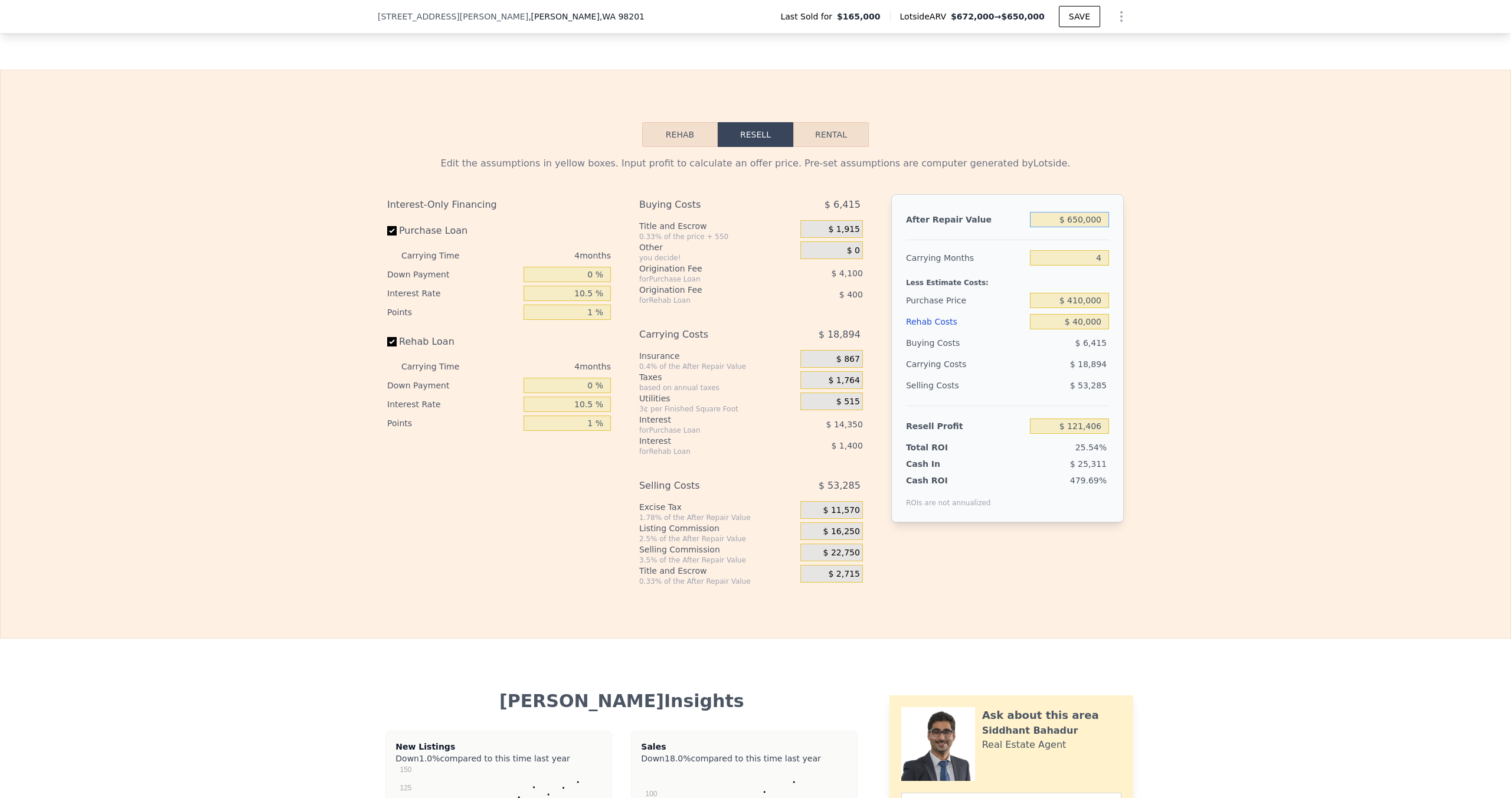
click at [1099, 212] on input "$ 650,000" at bounding box center [1069, 219] width 79 height 15
type input "$ 7"
type input "-$ 474,985"
type input "$ 700"
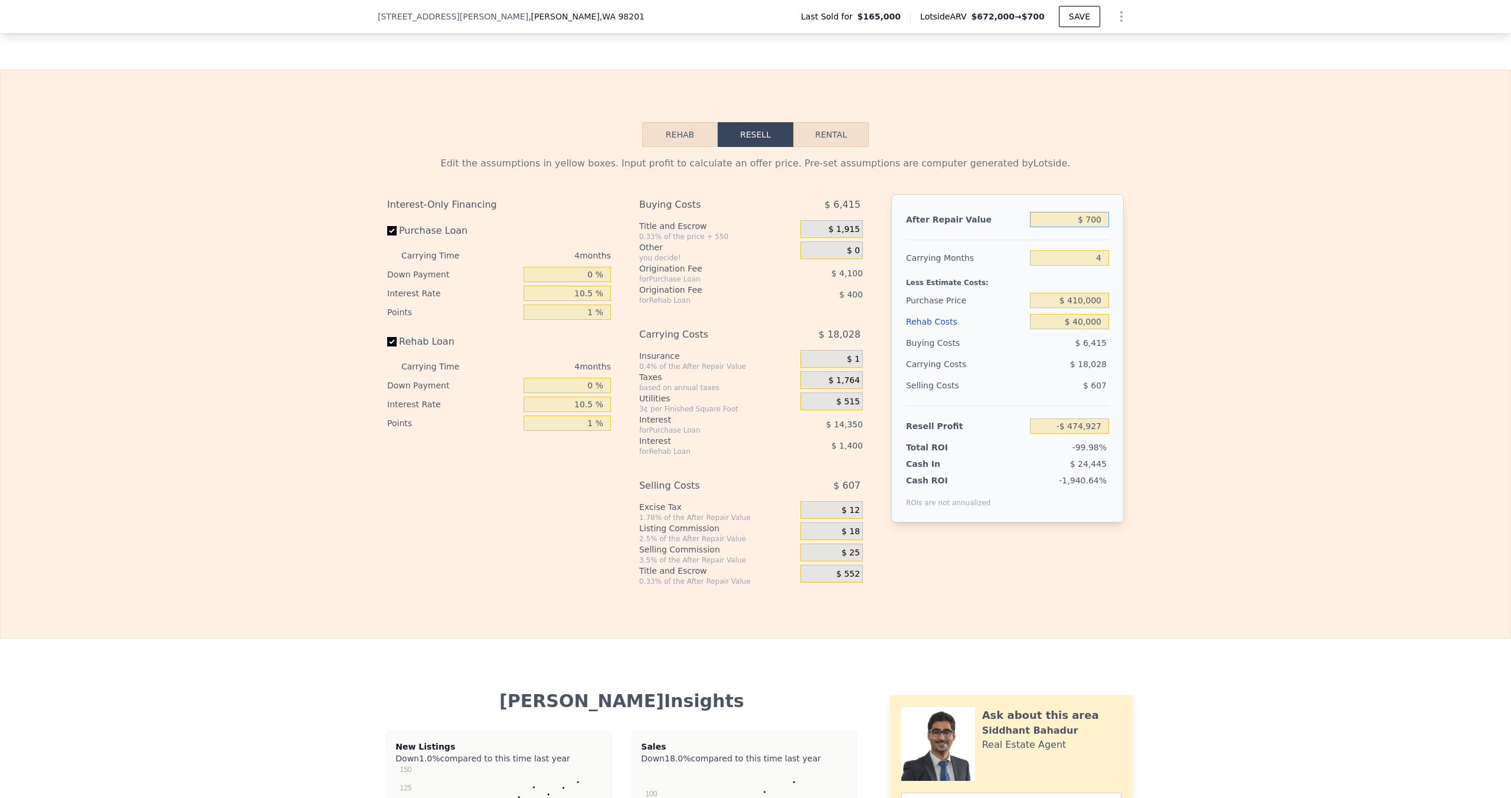
type input "-$ 474,350"
type input "$ 7,000"
type input "-$ 468,569"
type input "$ 70,000"
type input "-$ 410,764"
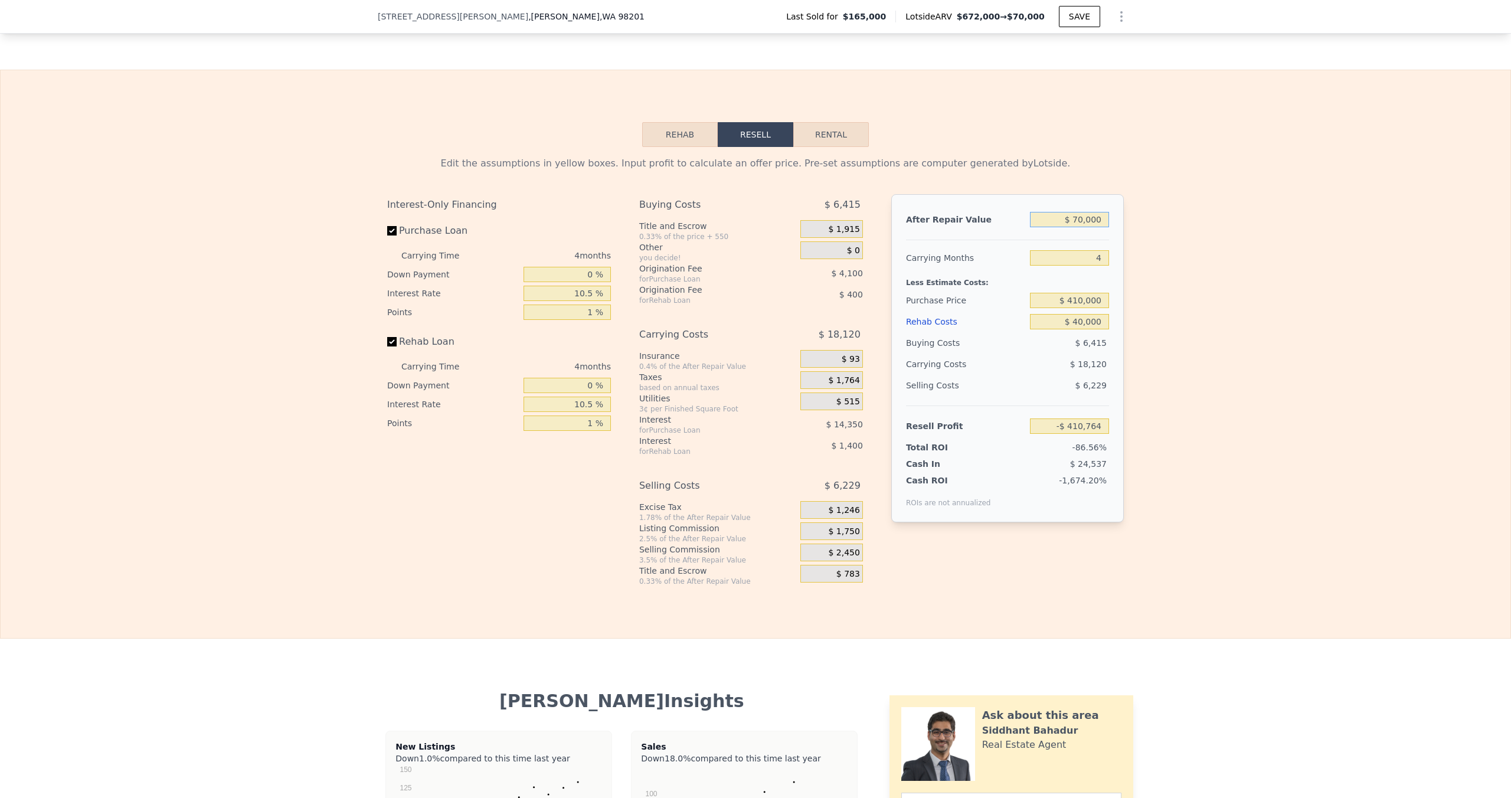
type input "$ 700,000"
type input "$ 167,284"
type input "$ 700,000"
click at [1095, 314] on input "$ 40,000" at bounding box center [1069, 321] width 79 height 15
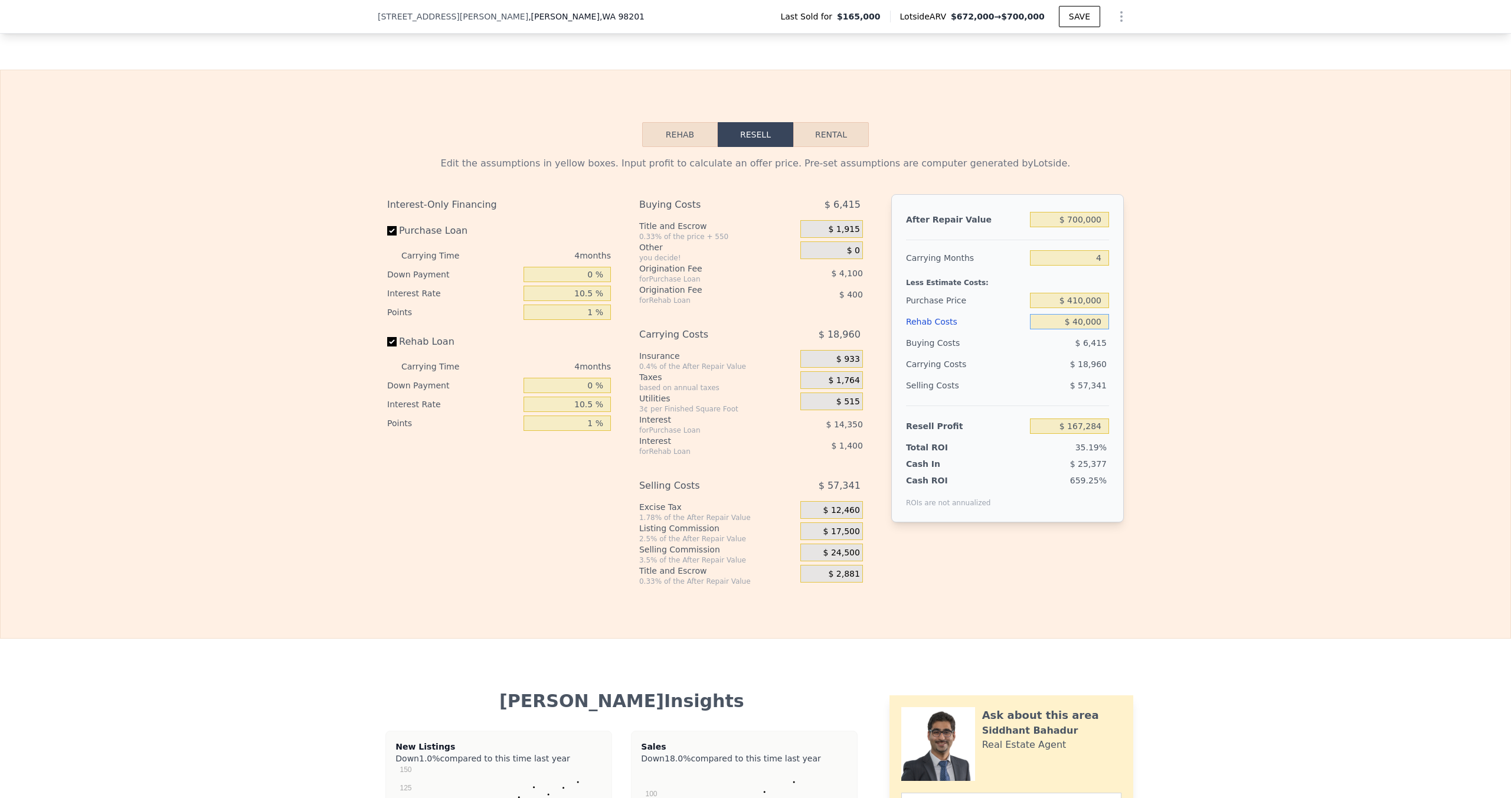
type input "$ 6"
type input "$ 209,078"
type input "$ 60"
type input "$ 209,019"
type input "$ 600"
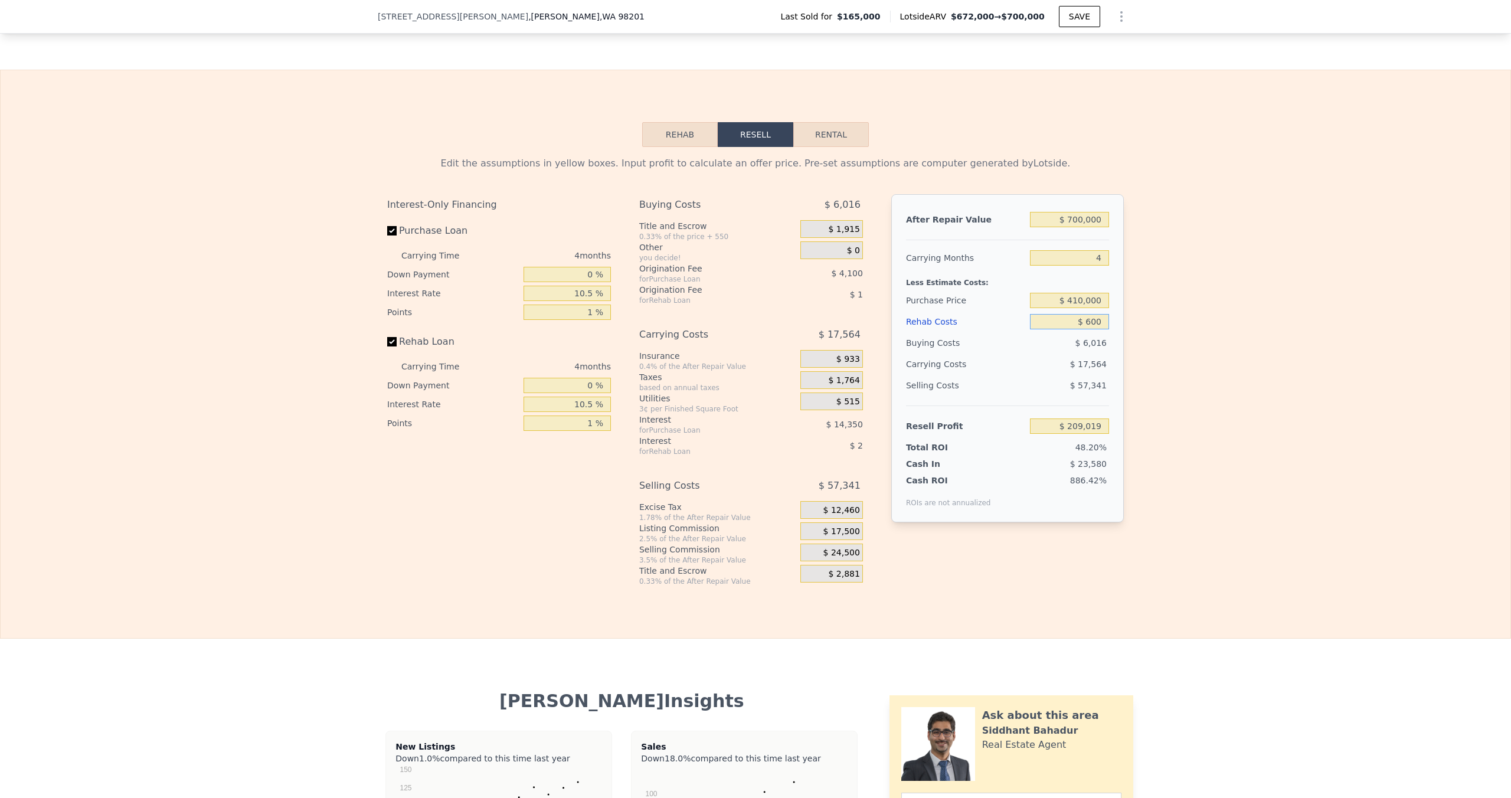
type input "$ 208,458"
type input "$ 6,000"
type input "$ 202,816"
type input "$ 60,000"
type input "$ 146,384"
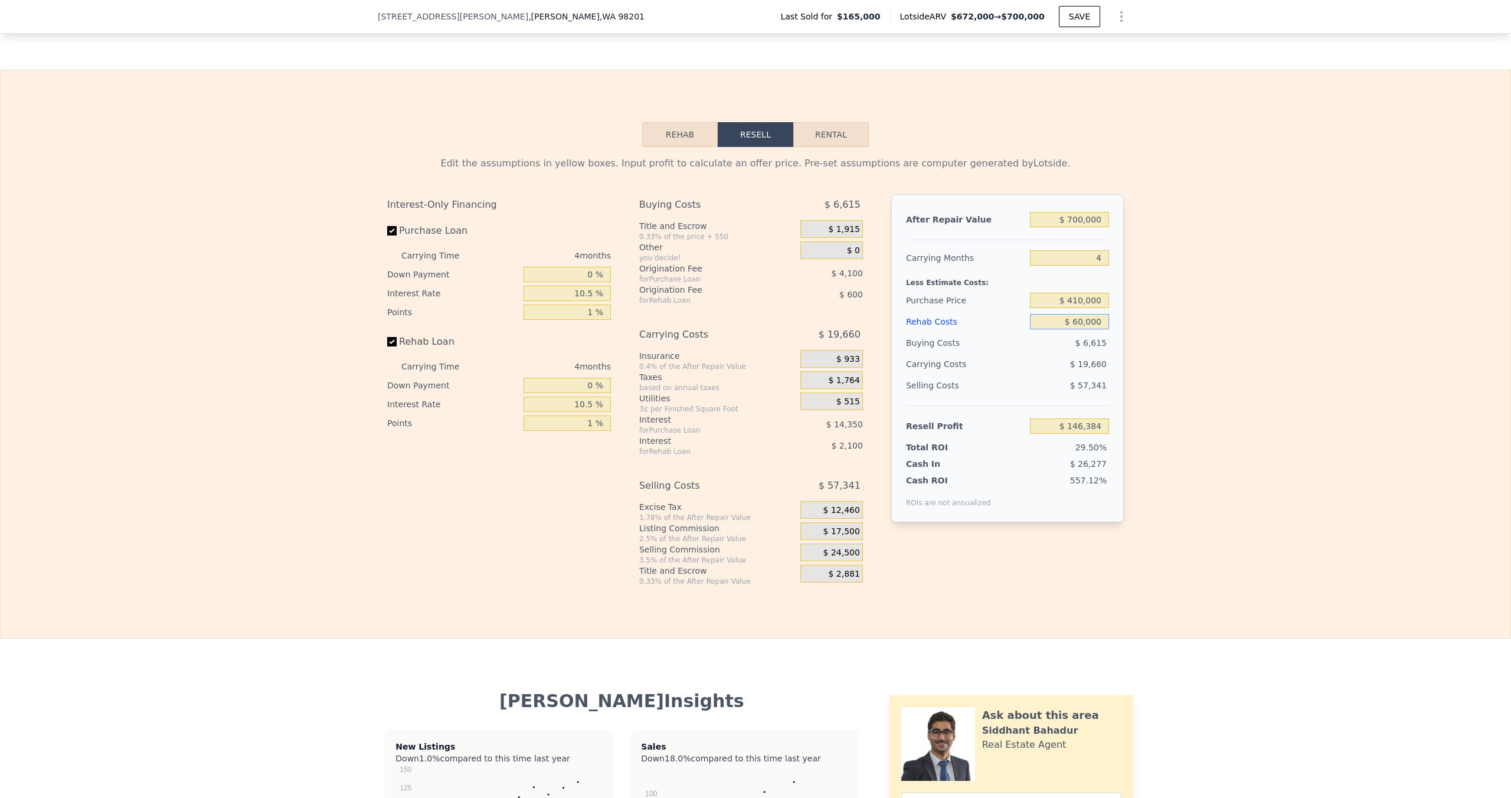
type input "$ 60,000"
click at [1234, 319] on div "Edit the assumptions in yellow boxes. Input profit to calculate an offer price.…" at bounding box center [756, 366] width 1510 height 439
click at [1096, 212] on input "$ 700,000" at bounding box center [1069, 219] width 79 height 15
type input "$ 7"
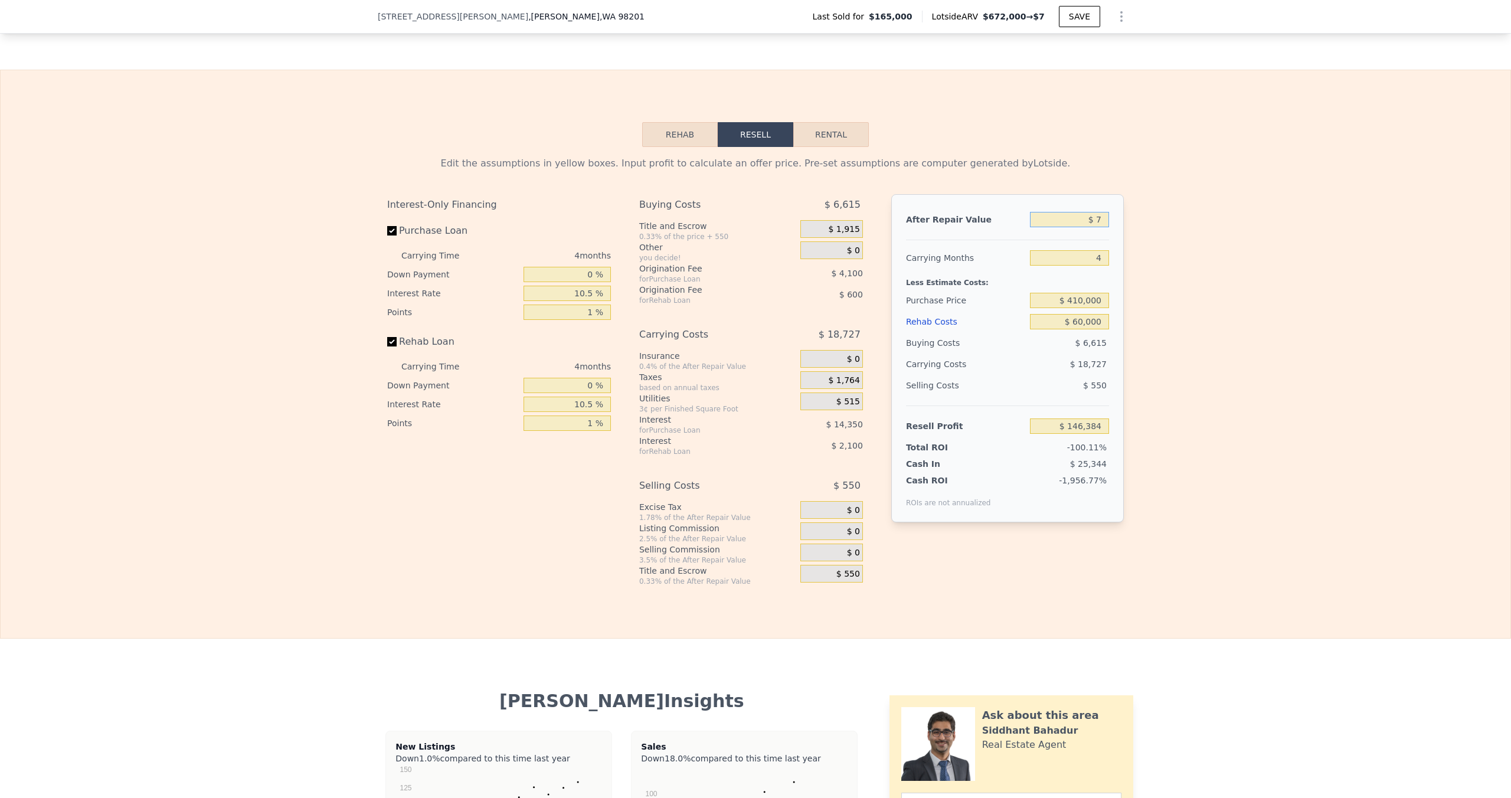
type input "-$ 495,885"
type input "$ 72"
type input "-$ 495,826"
type input "$ 725"
type input "-$ 495,226"
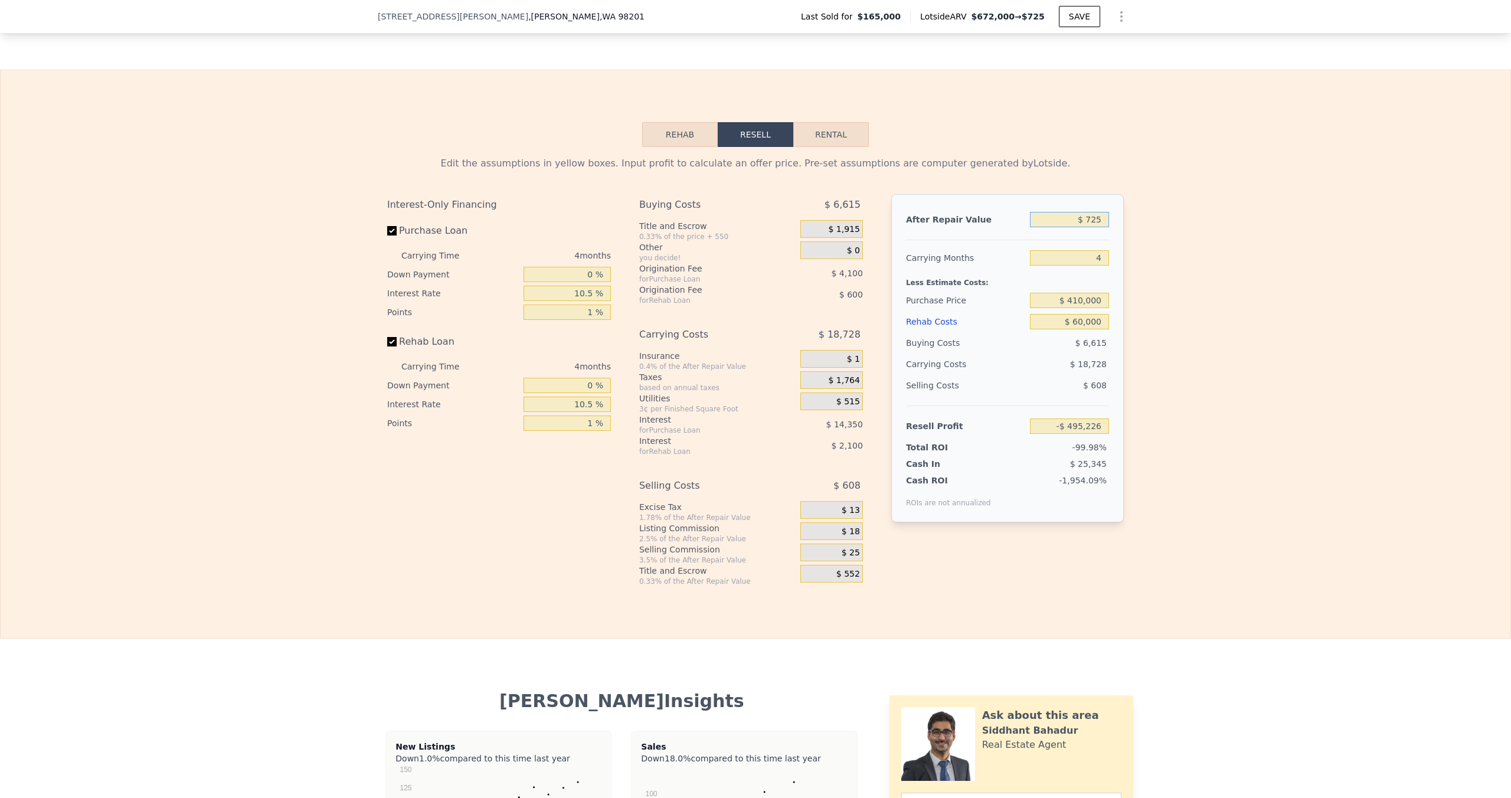
type input "$ 7,250"
type input "-$ 489,240"
type input "$ 72,500"
type input "-$ 429,372"
type input "$ 725,000"
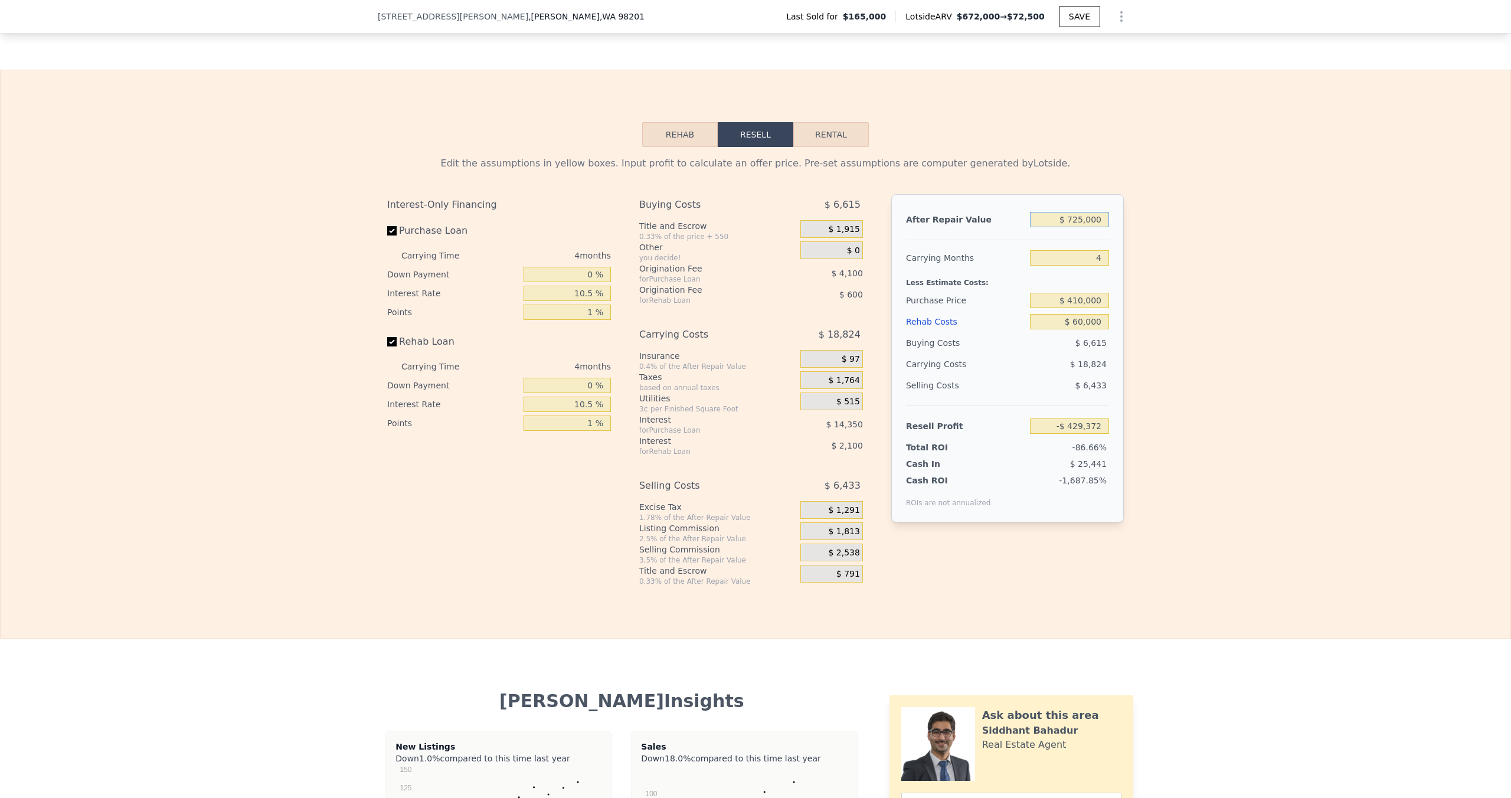
type input "$ 169,322"
click at [1208, 222] on div "Edit the assumptions in yellow boxes. Input profit to calculate an offer price.…" at bounding box center [756, 366] width 1510 height 439
click at [1096, 212] on input "$ 725,000" at bounding box center [1069, 219] width 79 height 15
type input "$ 7"
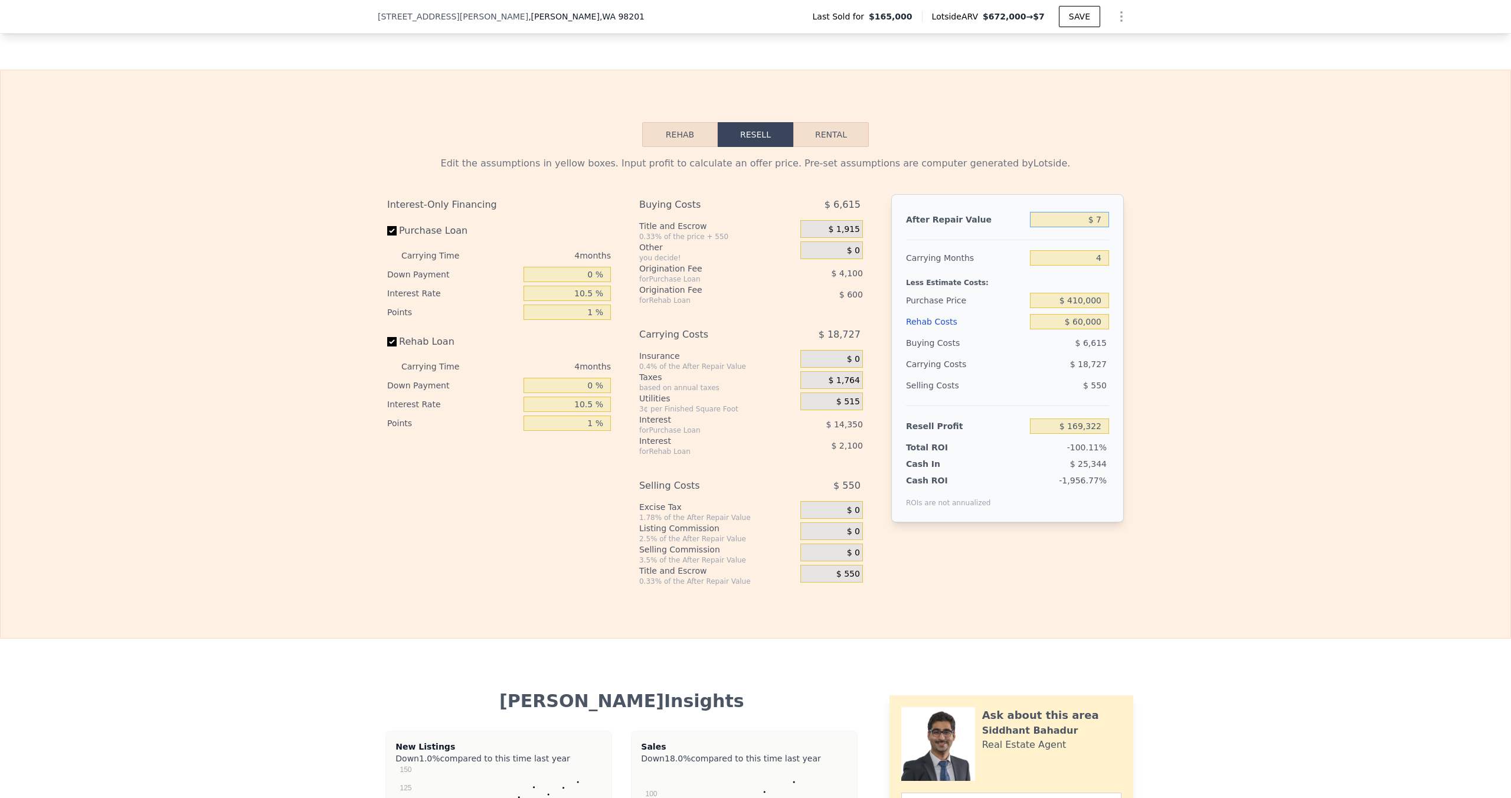
type input "-$ 495,885"
type input "$ 712"
type input "-$ 495,239"
type input "$ 7"
type input "-$ 495,885"
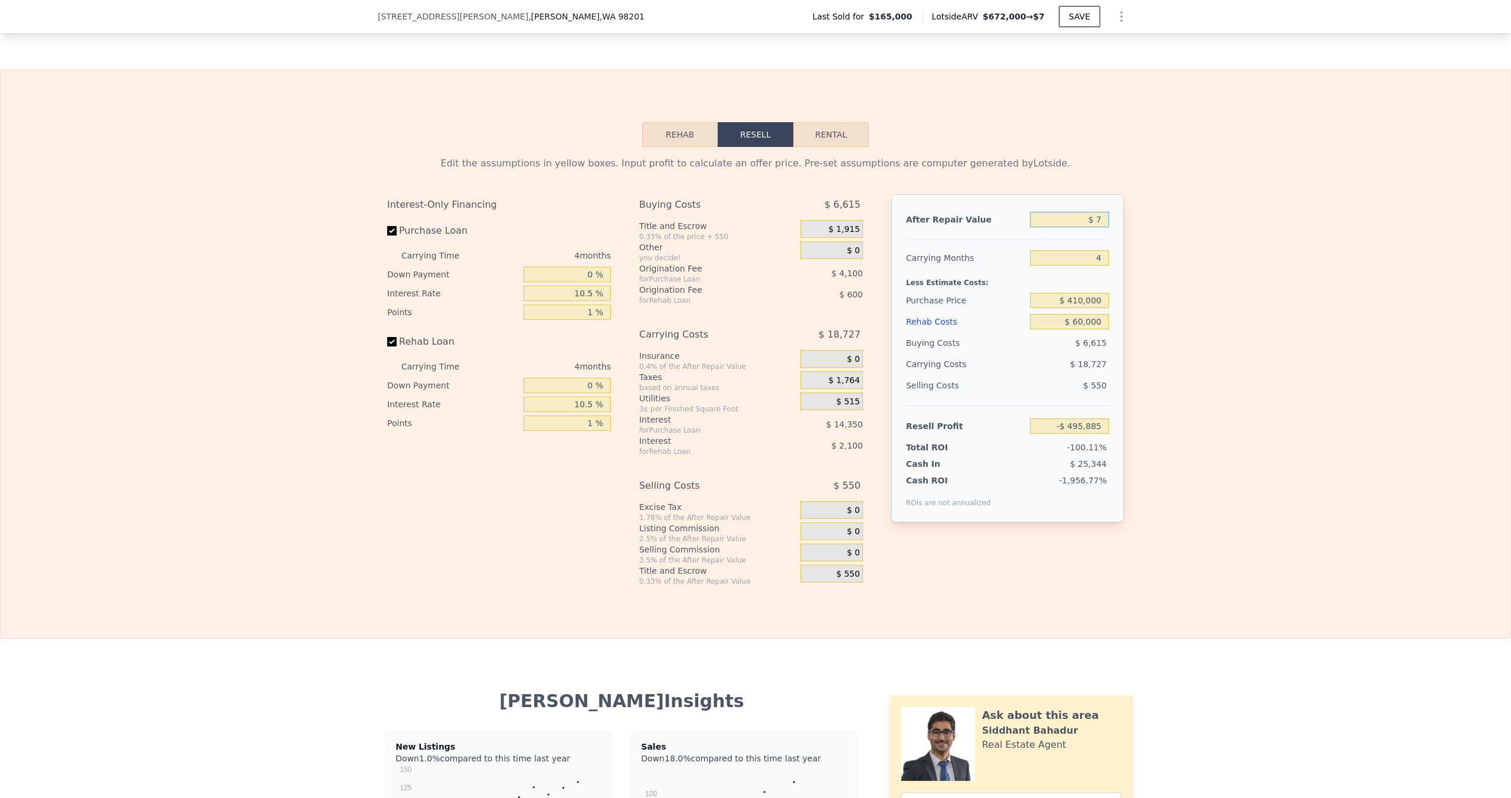
type input "$ 72"
type input "-$ 495,826"
type input "$ 720,000"
type input "$ 164,734"
type input "$ 720,000"
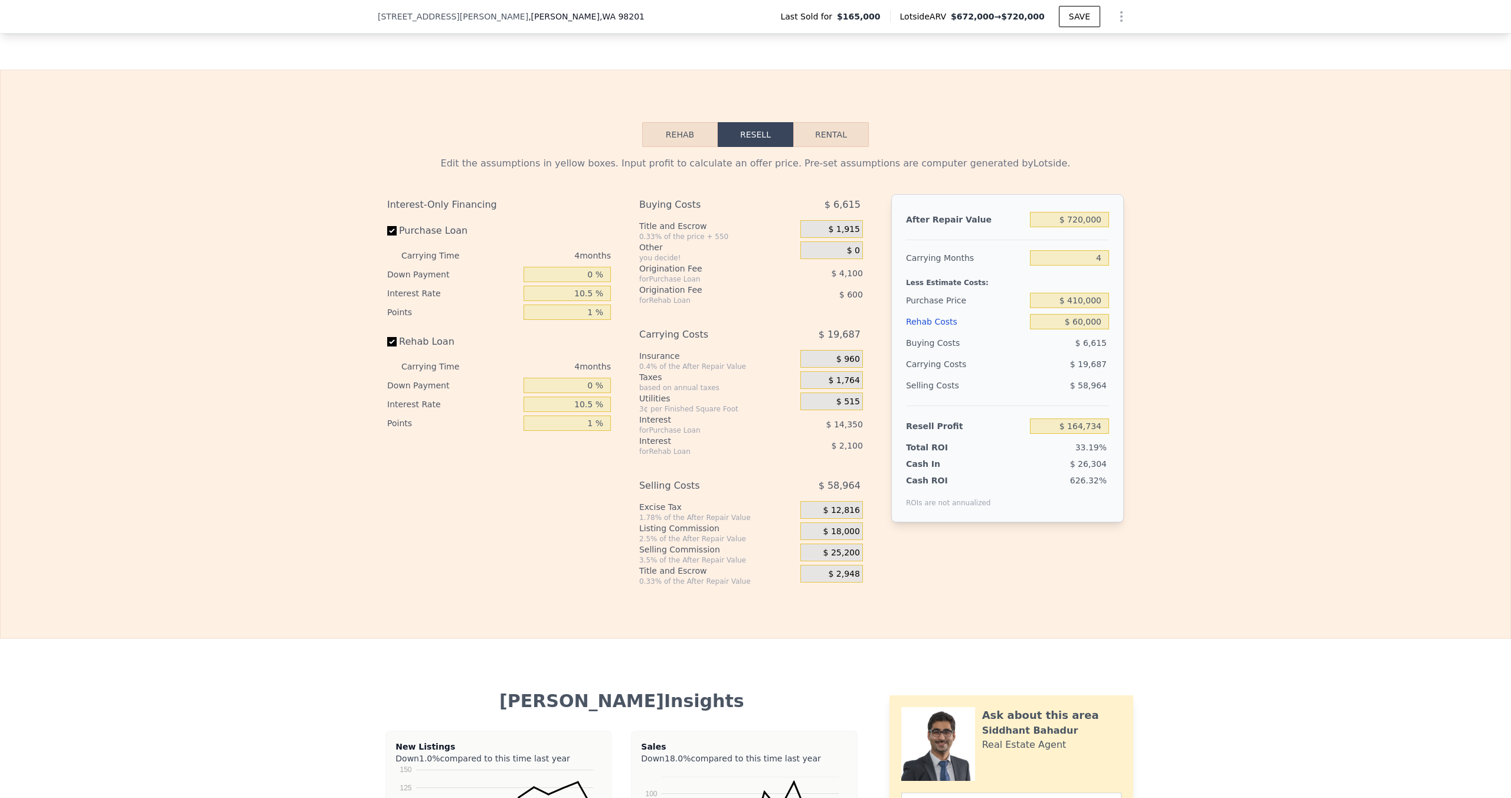
click at [1222, 239] on div "Edit the assumptions in yellow boxes. Input profit to calculate an offer price.…" at bounding box center [756, 366] width 1510 height 439
click at [1100, 250] on input "4" at bounding box center [1069, 257] width 79 height 15
type input "6"
type input "$ 154,890"
type input "5"
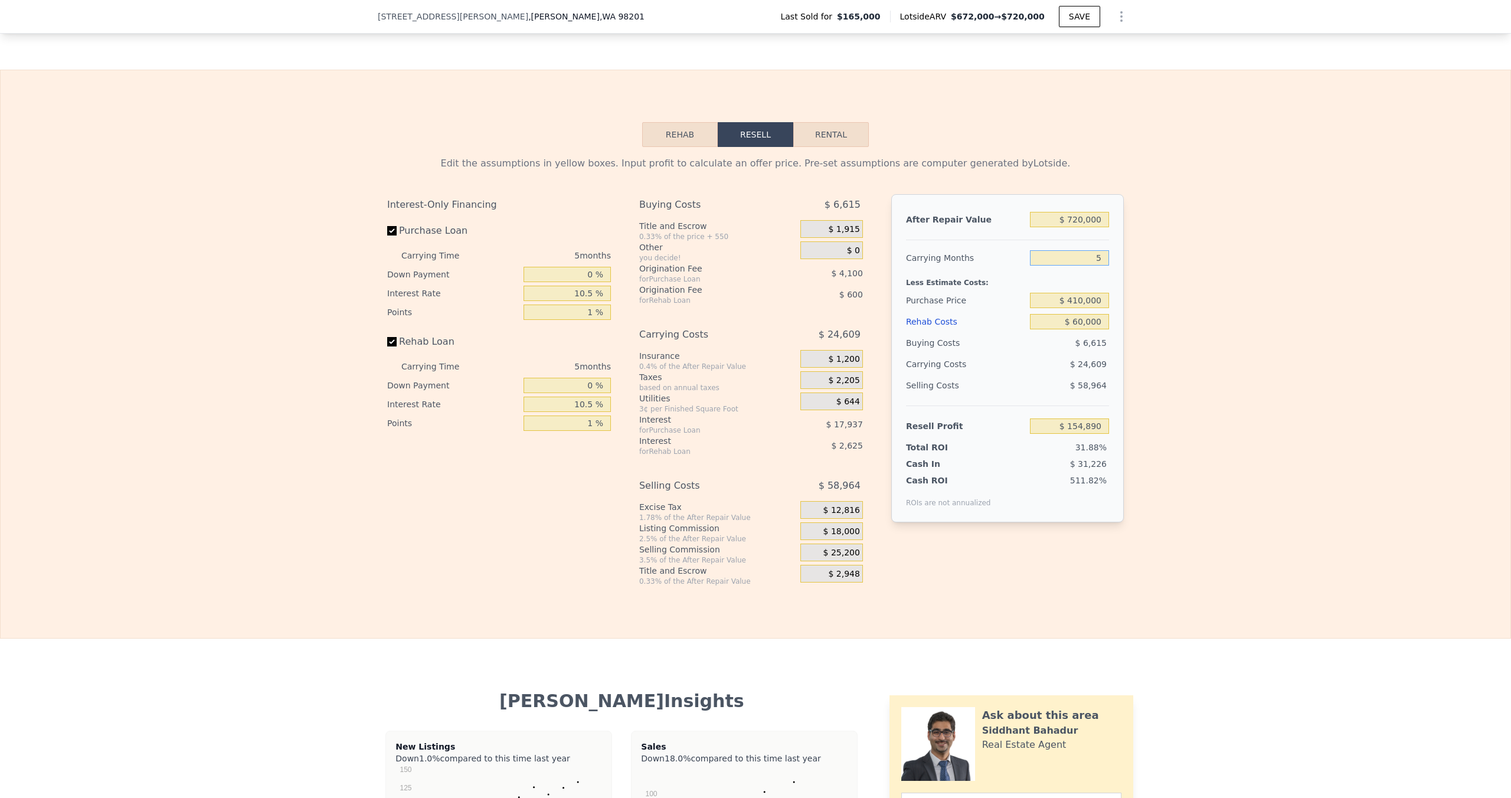
type input "$ 159,812"
type input "5"
click at [1282, 257] on div "Edit the assumptions in yellow boxes. Input profit to calculate an offer price.…" at bounding box center [756, 366] width 1510 height 439
click at [1100, 250] on input "5" at bounding box center [1069, 257] width 79 height 15
type input "4"
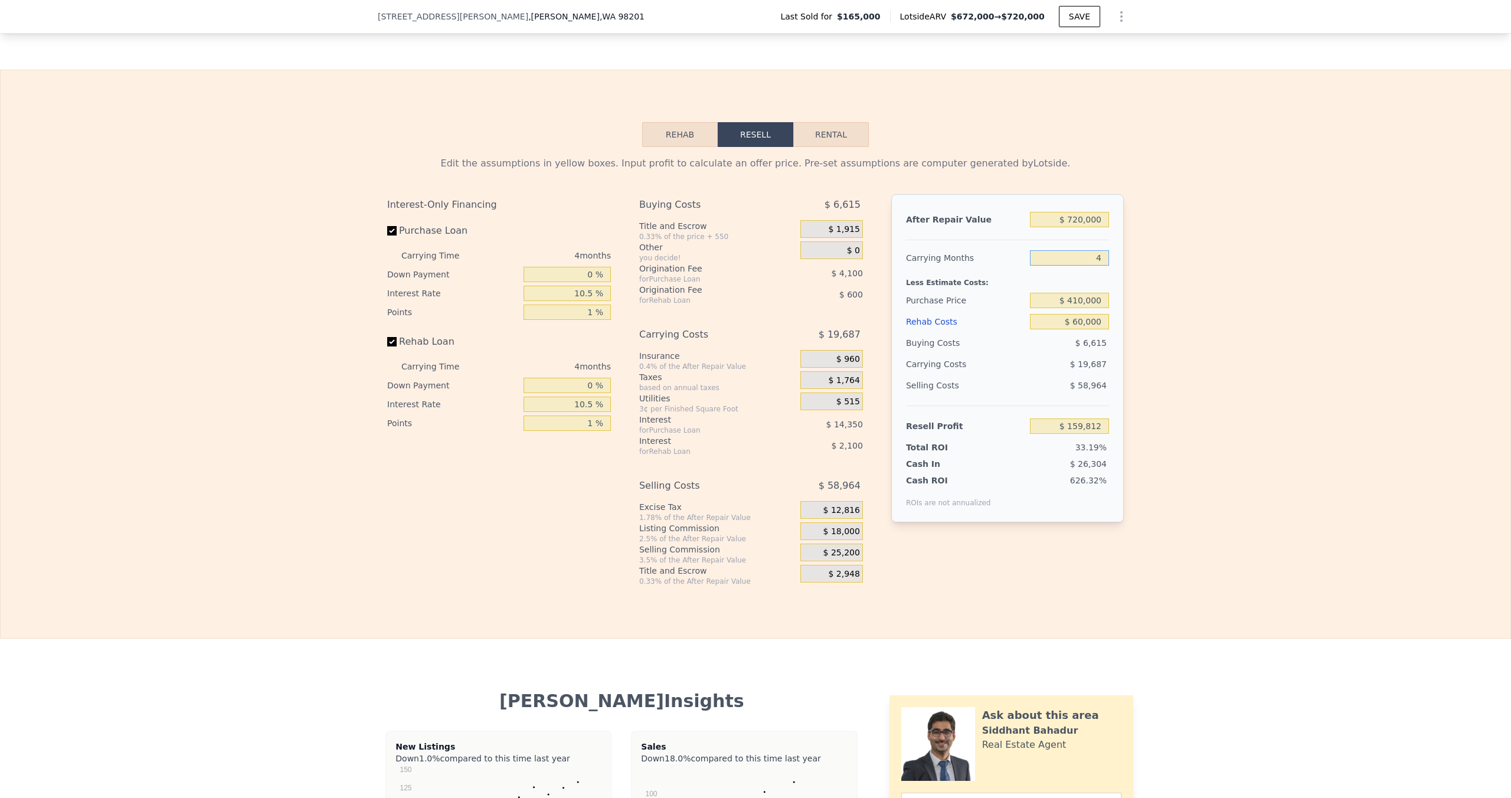
type input "$ 164,734"
type input "4"
click at [1101, 212] on input "$ 720,000" at bounding box center [1069, 219] width 79 height 15
type input "$ 7"
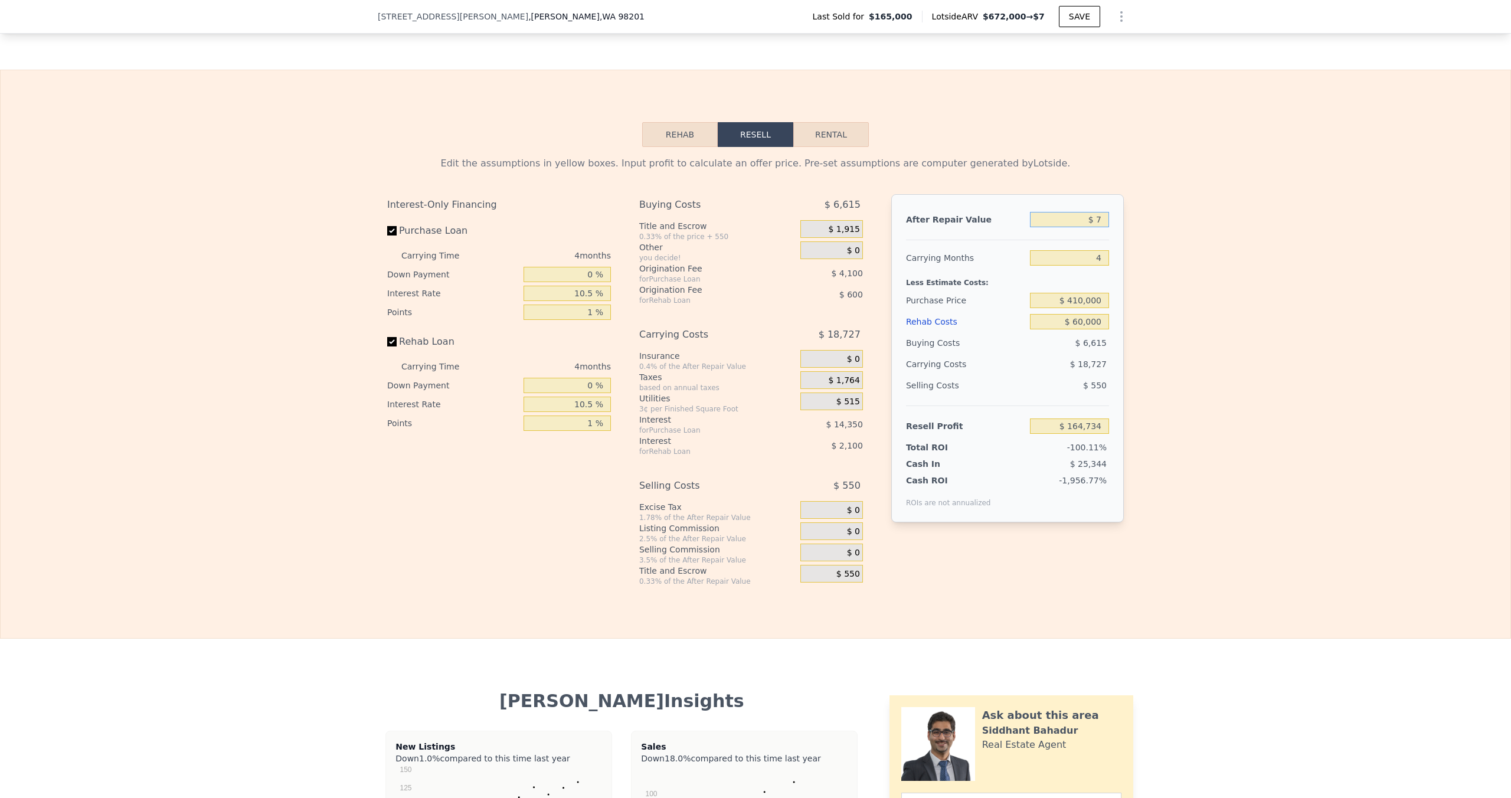
type input "-$ 495,885"
type input "$ 700"
type input "-$ 495,250"
type input "$ 7,000"
type input "-$ 489,469"
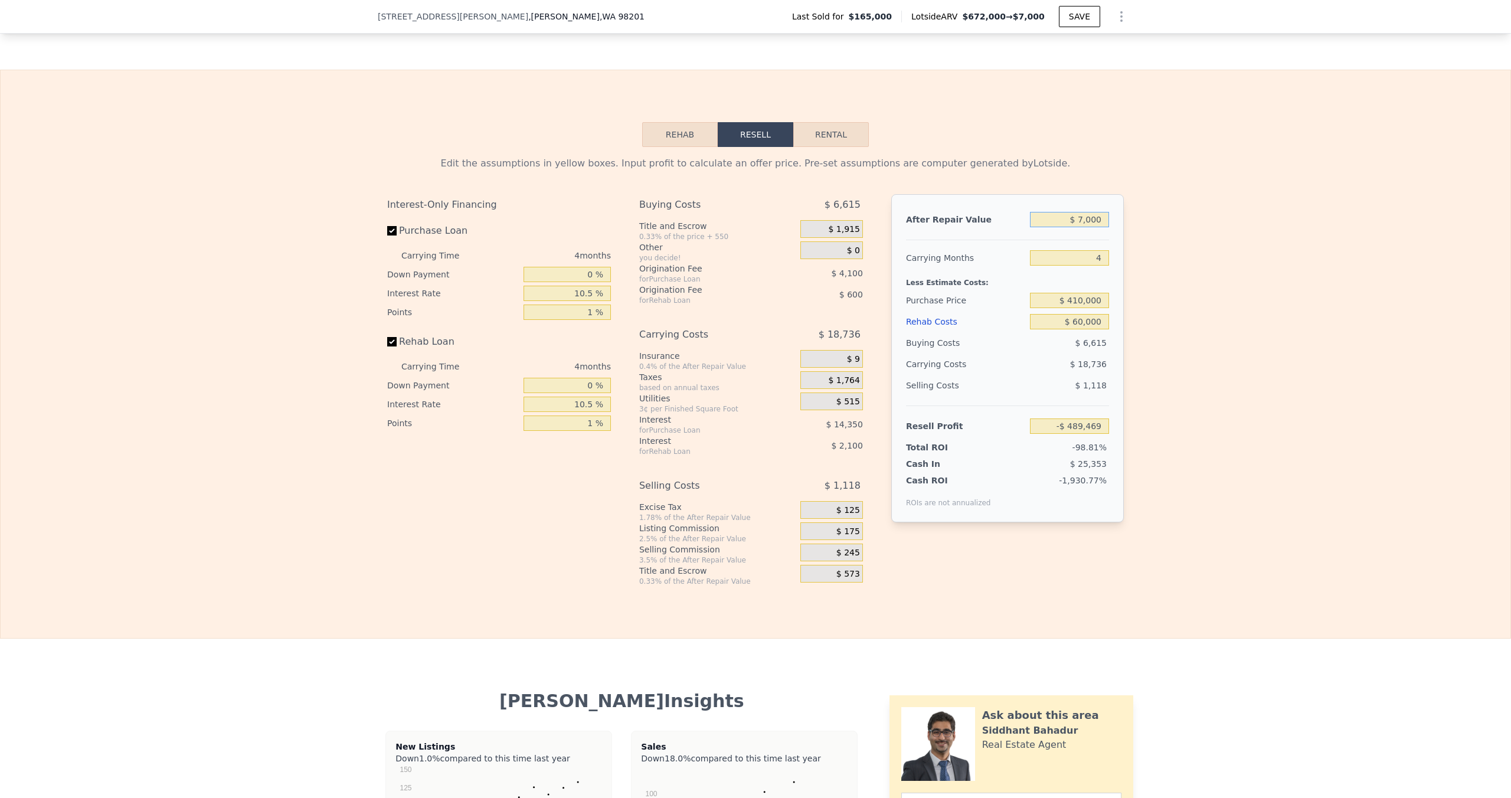
type input "$ 70,000"
type input "-$ 431,664"
type input "$ 700,000"
type input "$ 146,384"
type input "$ 700,000"
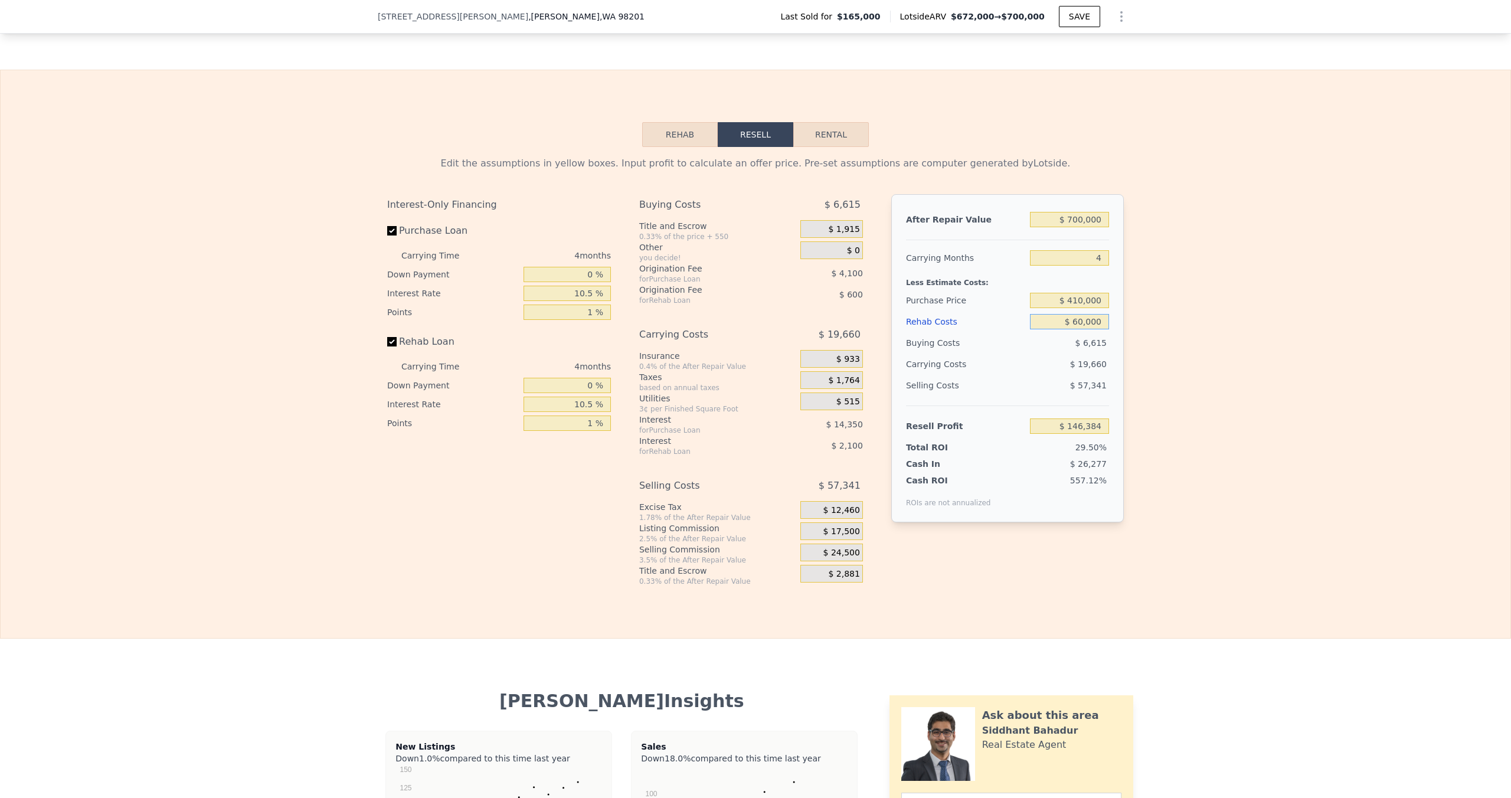
click at [1093, 314] on input "$ 60,000" at bounding box center [1069, 321] width 79 height 15
type input "$ 4"
type input "$ 209,080"
type input "$ 400"
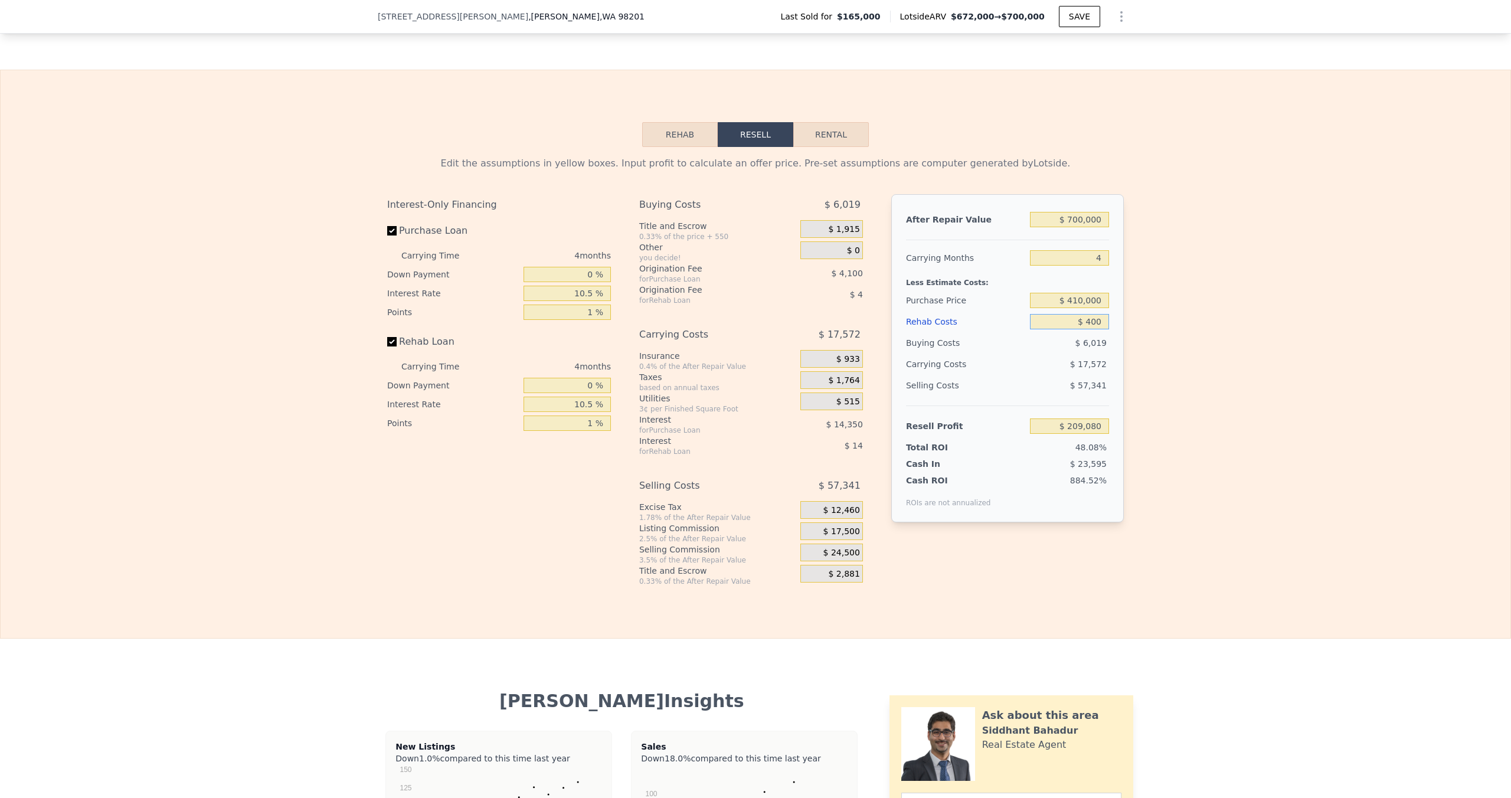
type input "$ 208,668"
type input "$ 40,000"
type input "$ 167,284"
type input "$ 40,000"
click at [1093, 212] on input "$ 700,000" at bounding box center [1069, 219] width 79 height 15
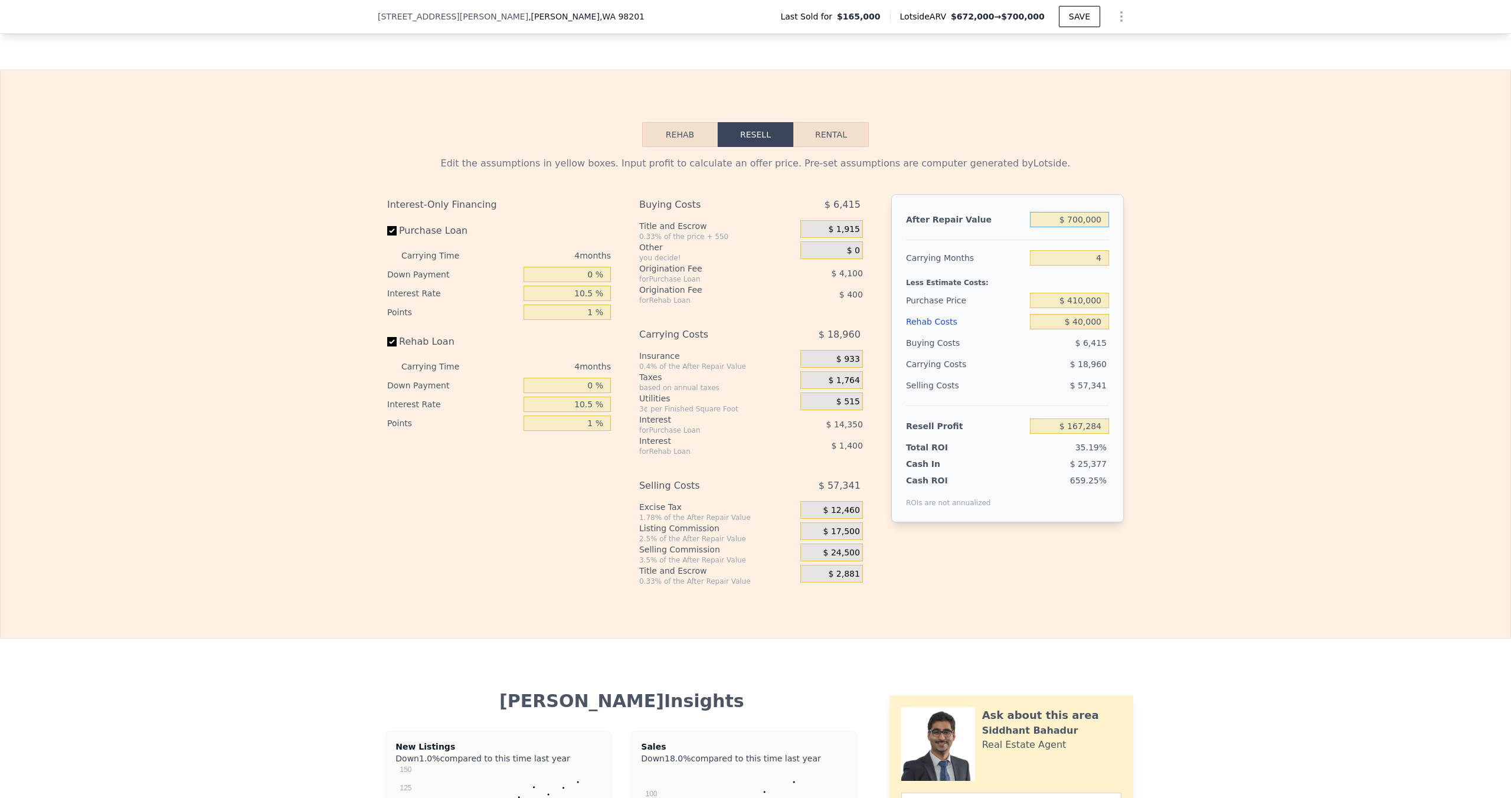
click at [1093, 212] on input "$ 700,000" at bounding box center [1069, 219] width 79 height 15
type input "$ 65"
type input "-$ 474,932"
type input "$ 65,000"
type input "-$ 415,352"
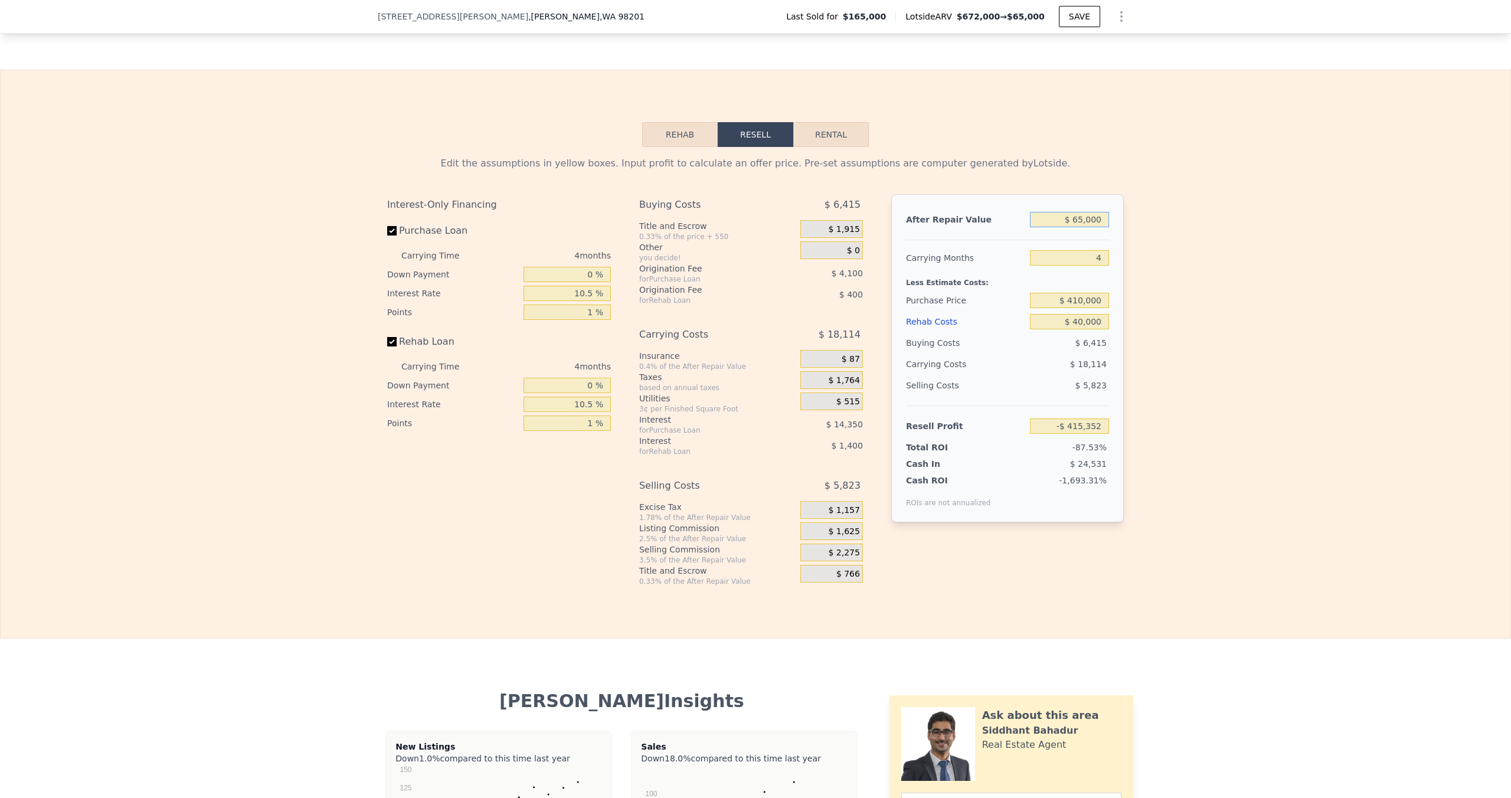
type input "$ 650,000"
type input "$ 121,406"
click at [1103, 212] on input "$ 650,000" at bounding box center [1069, 219] width 79 height 15
type input "$ 65"
type input "-$ 474,932"
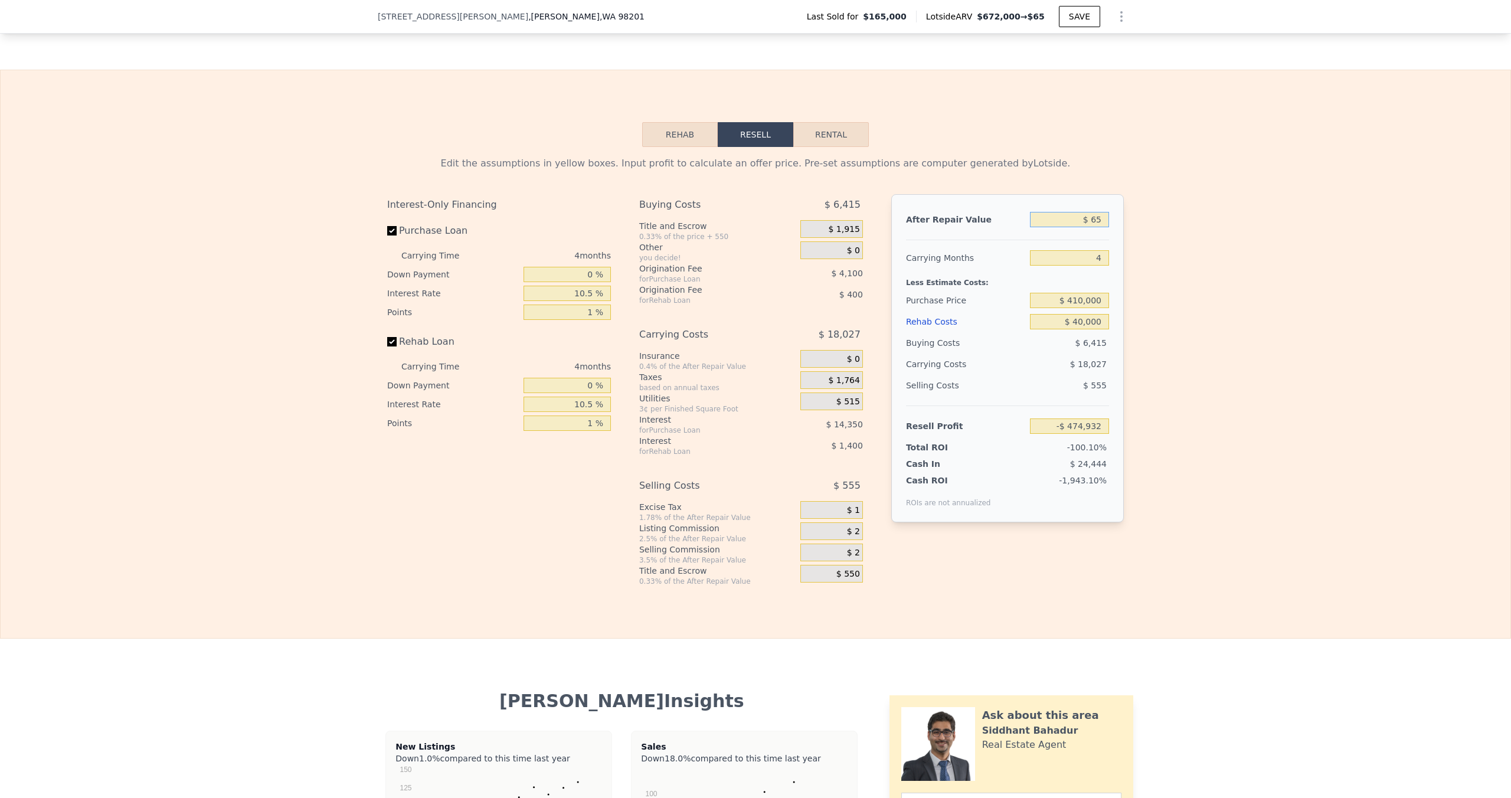
type input "$ 6"
type input "-$ 474,986"
type input "$ 62"
type input "-$ 474,935"
type input "$ 625"
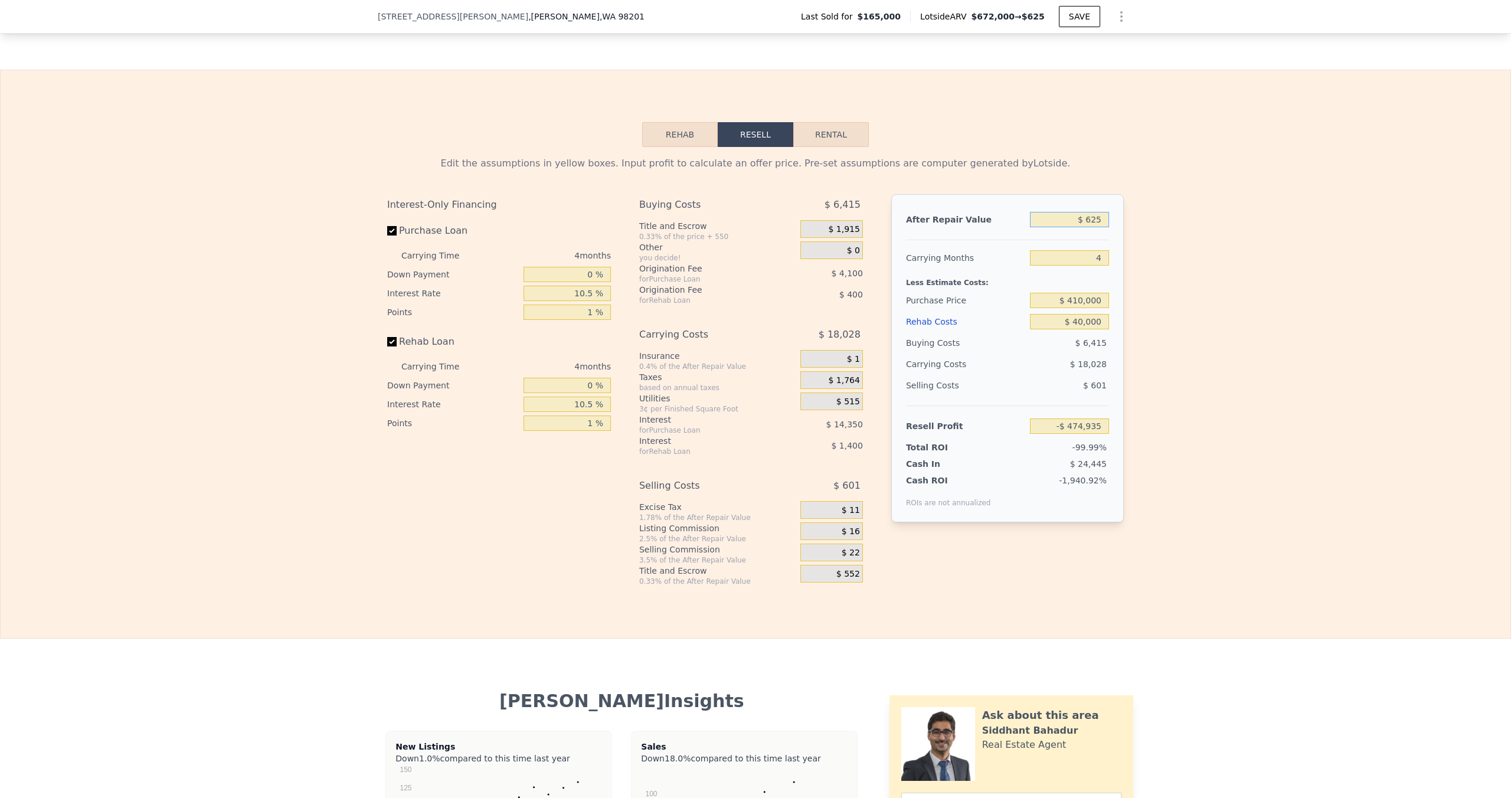
type input "-$ 474,419"
type input "$ 625,000"
type input "$ 98,469"
type input "$ 625,000"
click at [1226, 205] on div "Edit the assumptions in yellow boxes. Input profit to calculate an offer price.…" at bounding box center [756, 366] width 1510 height 439
